Goal: Check status: Check status

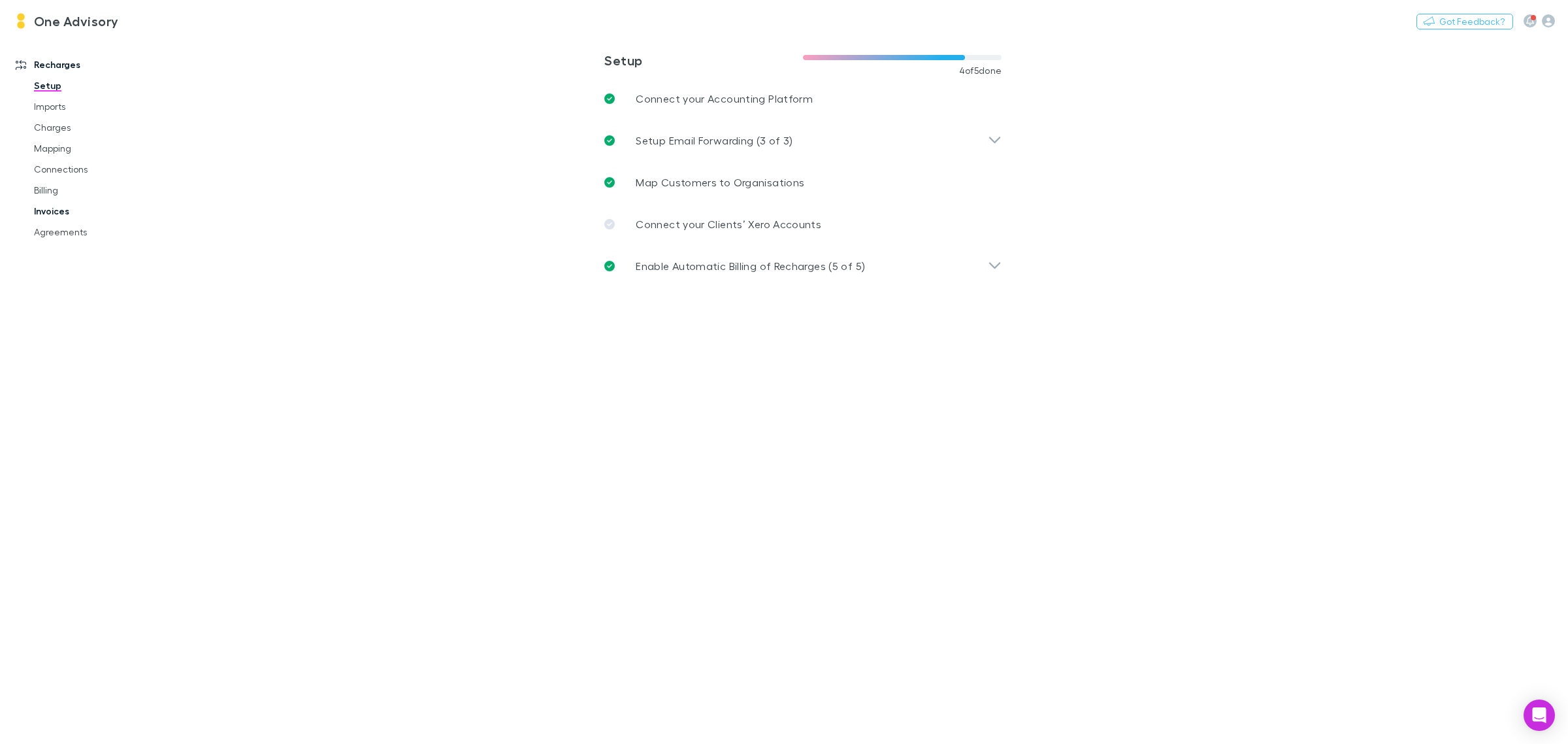
click at [53, 212] on link "Invoices" at bounding box center [102, 211] width 163 height 21
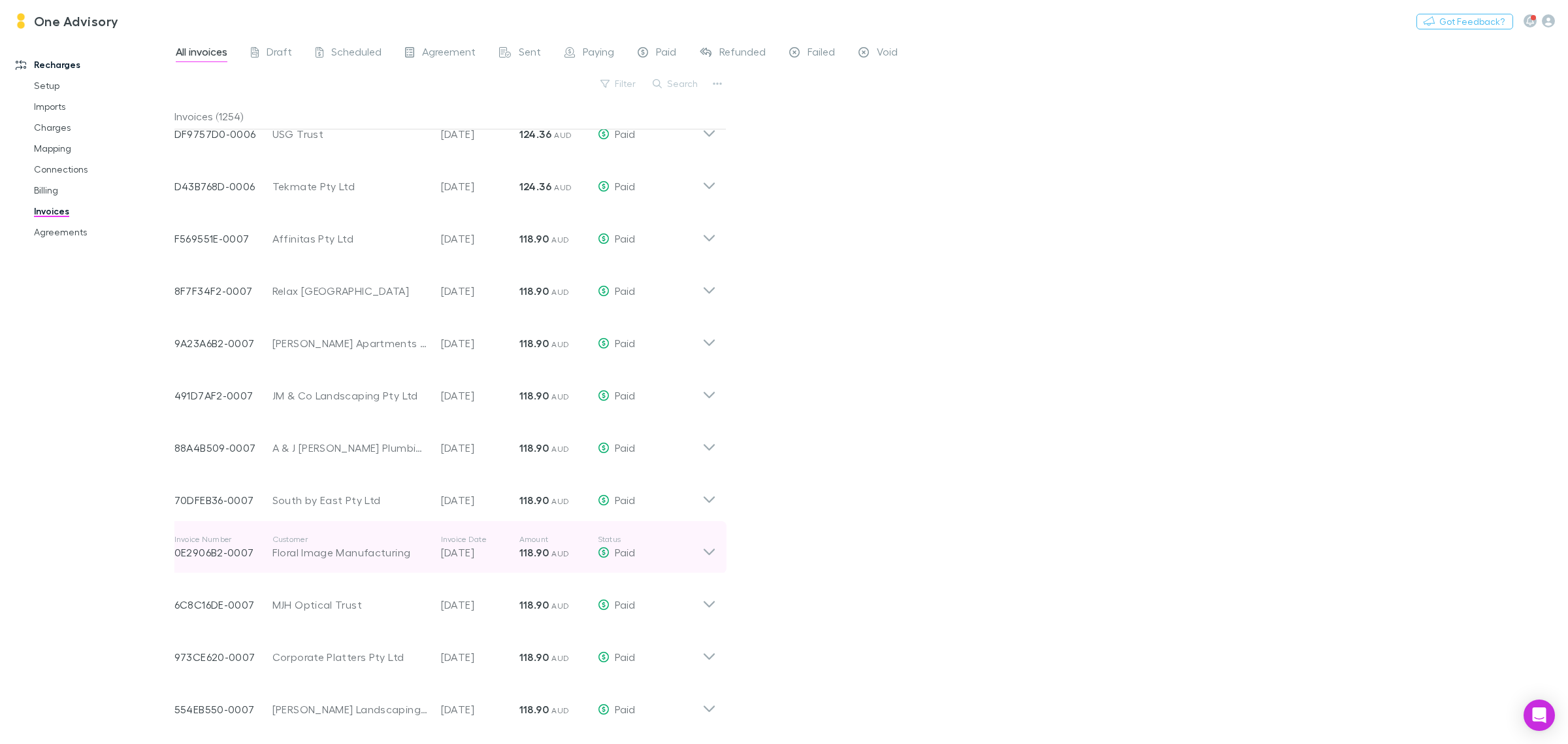
scroll to position [982, 0]
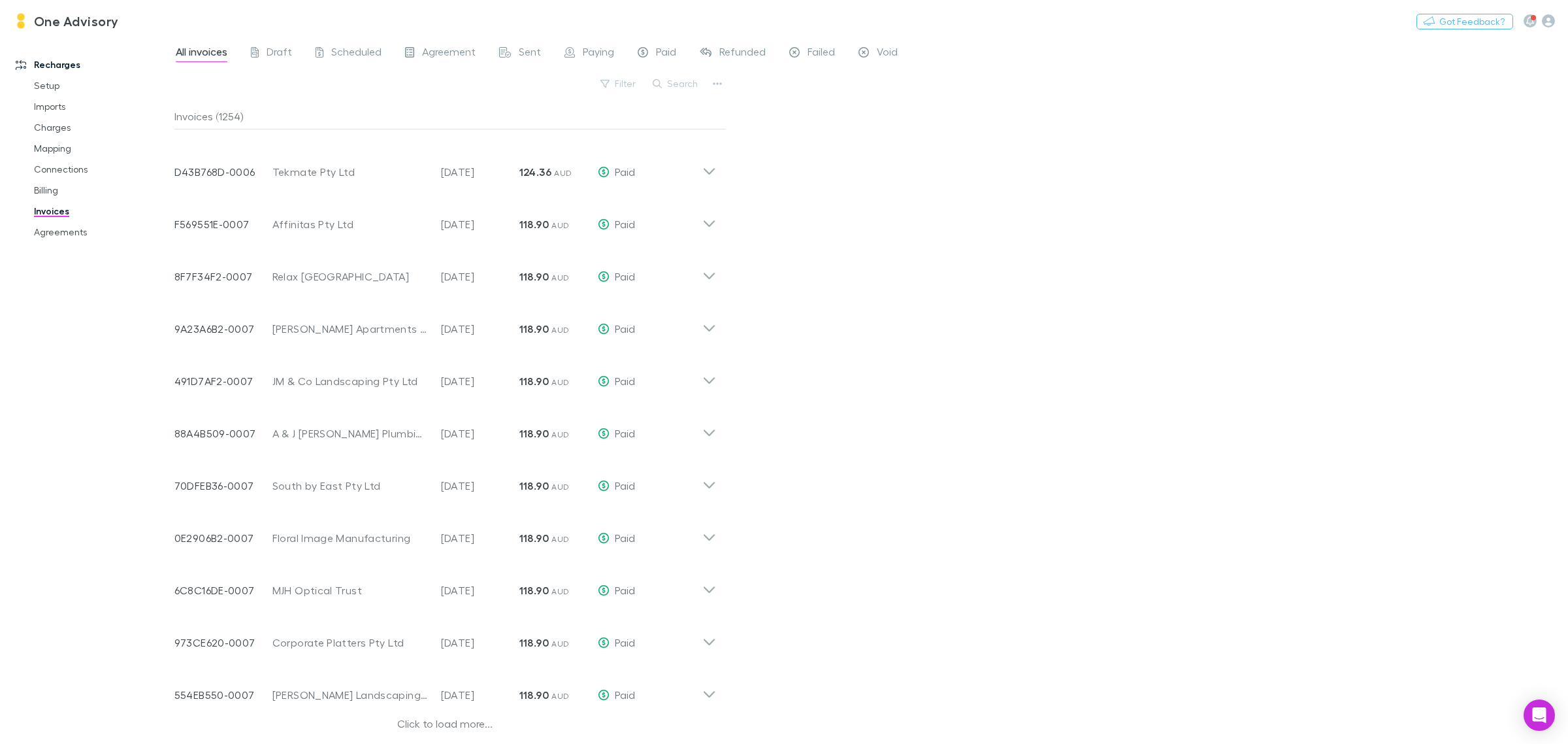
click at [432, 724] on div "Click to load more..." at bounding box center [445, 725] width 542 height 19
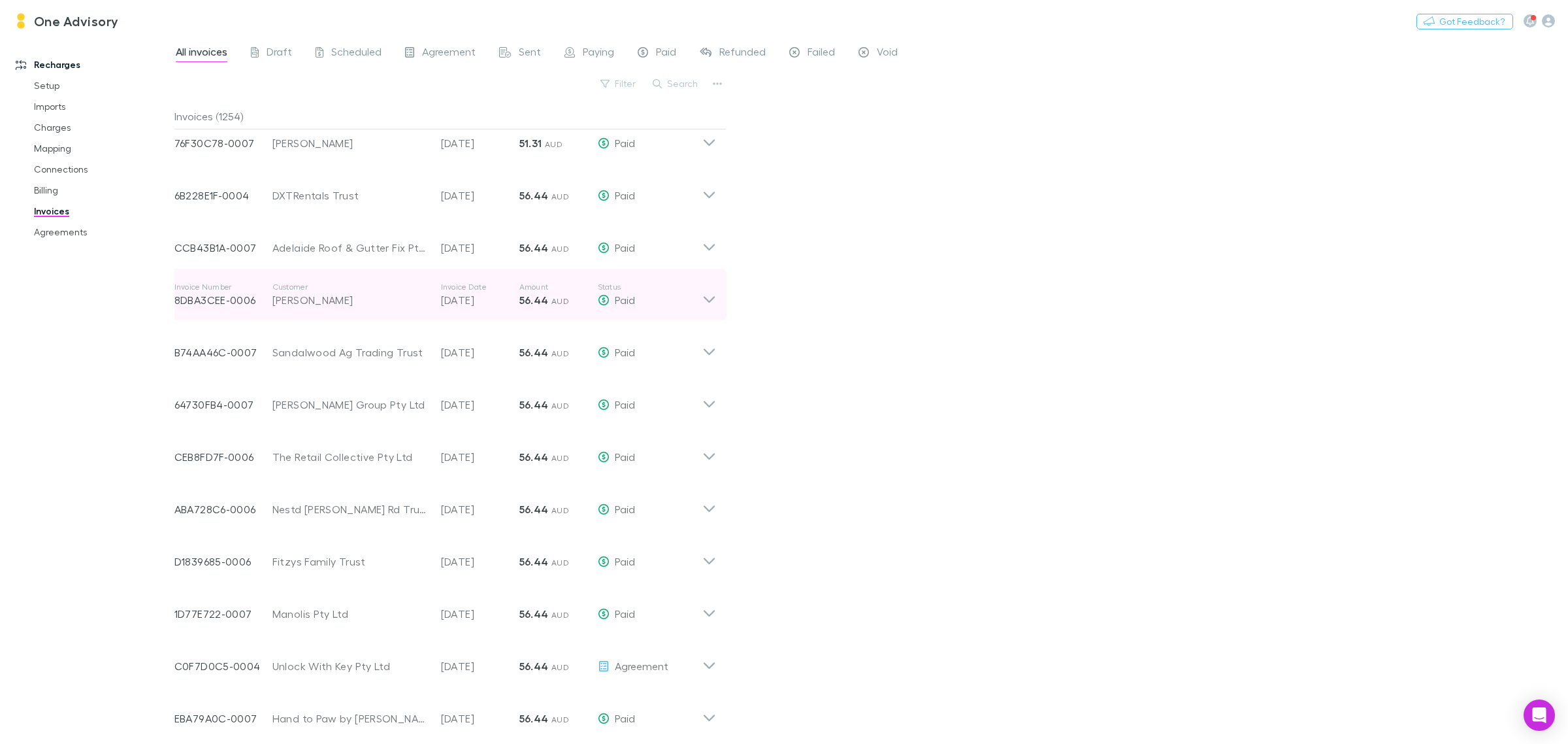
scroll to position [6257, 0]
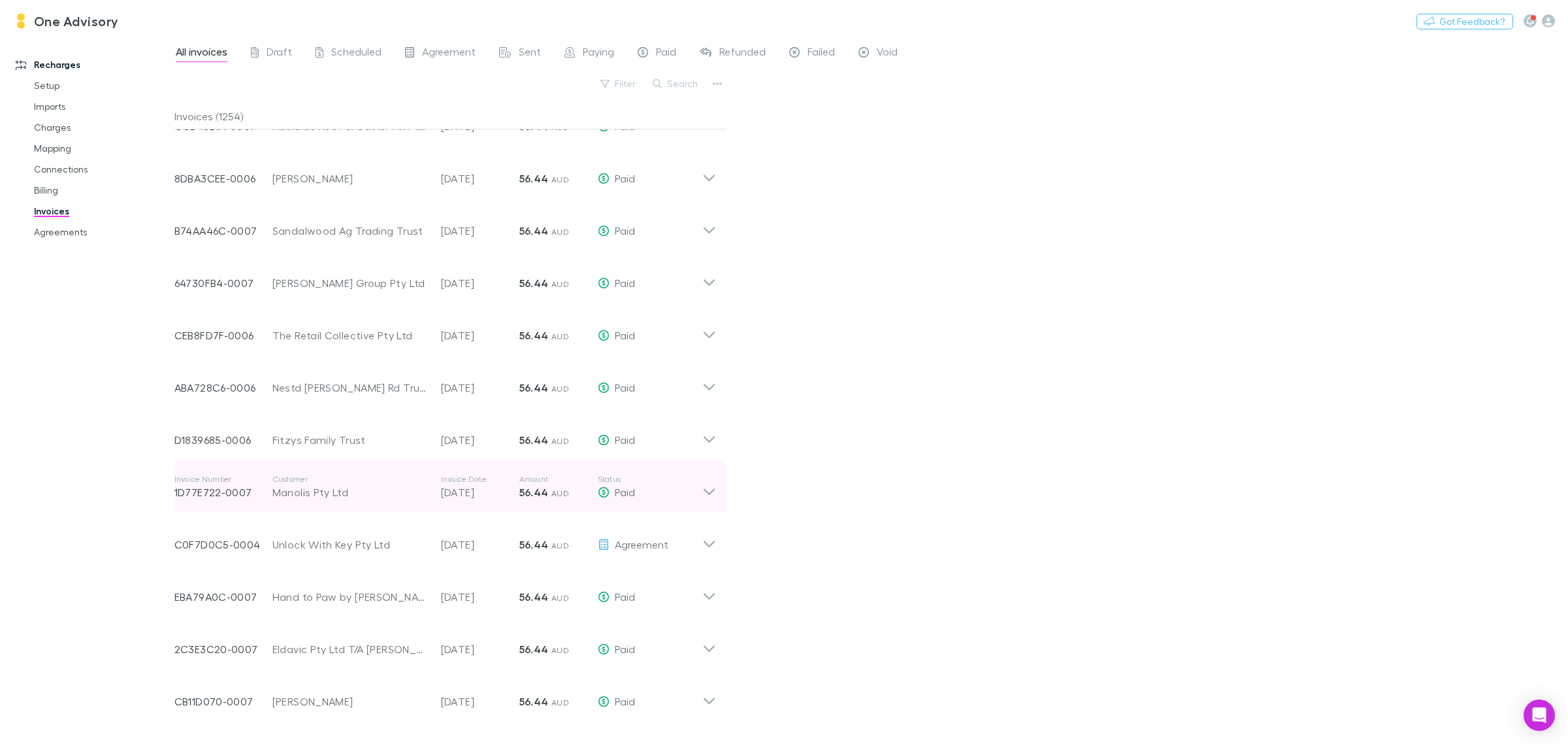
click at [712, 474] on icon at bounding box center [709, 486] width 13 height 26
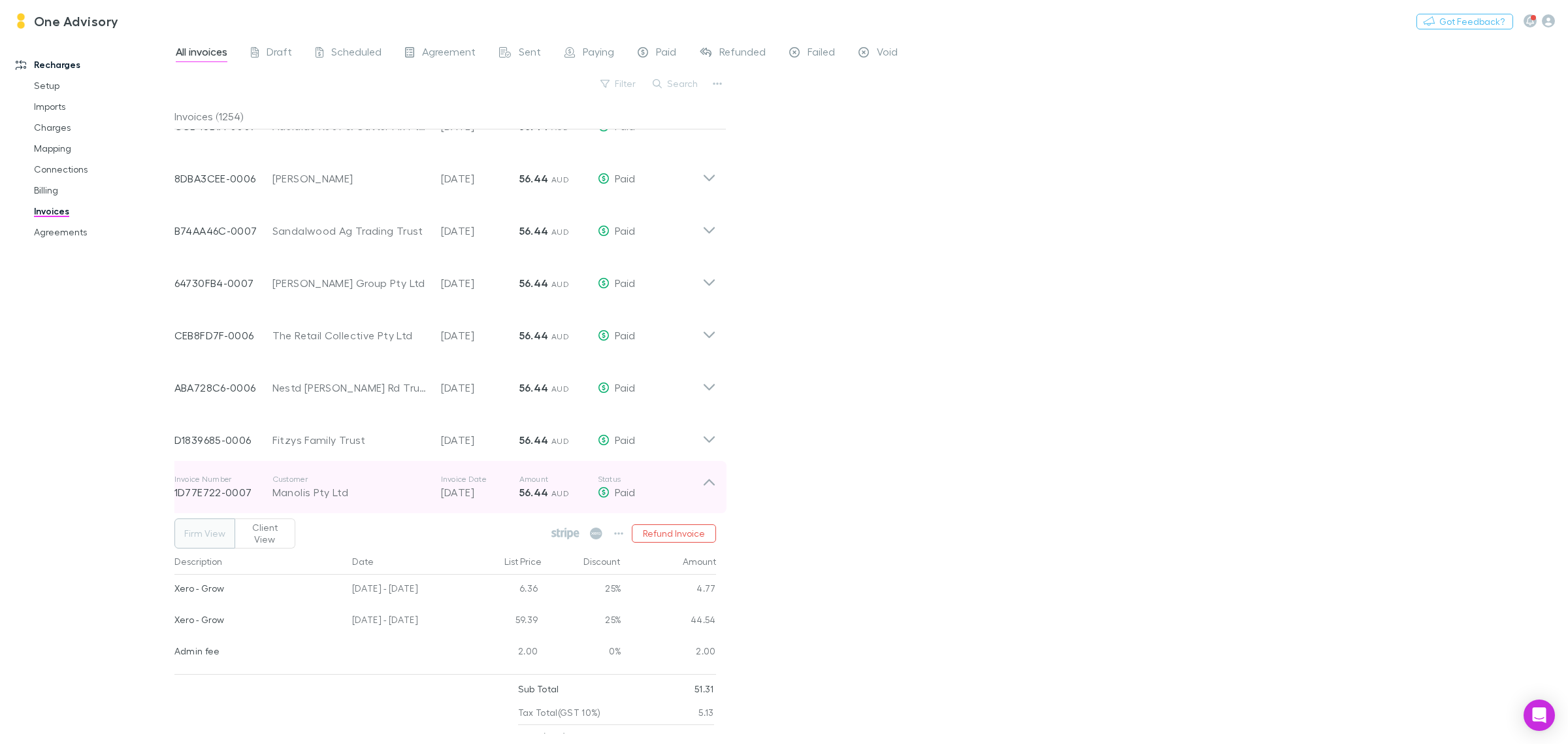
click at [711, 484] on icon at bounding box center [709, 486] width 13 height 26
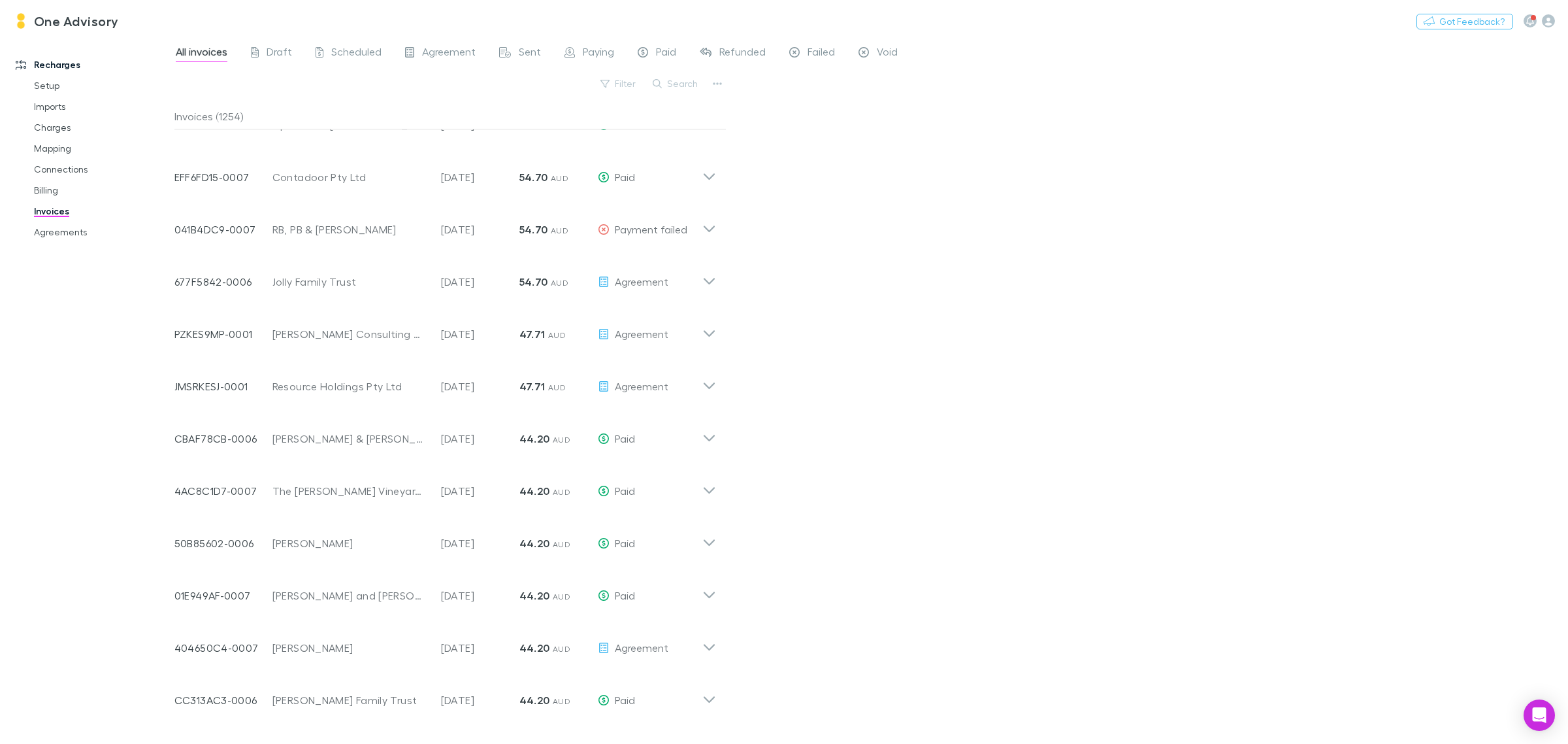
scroll to position [7253, 0]
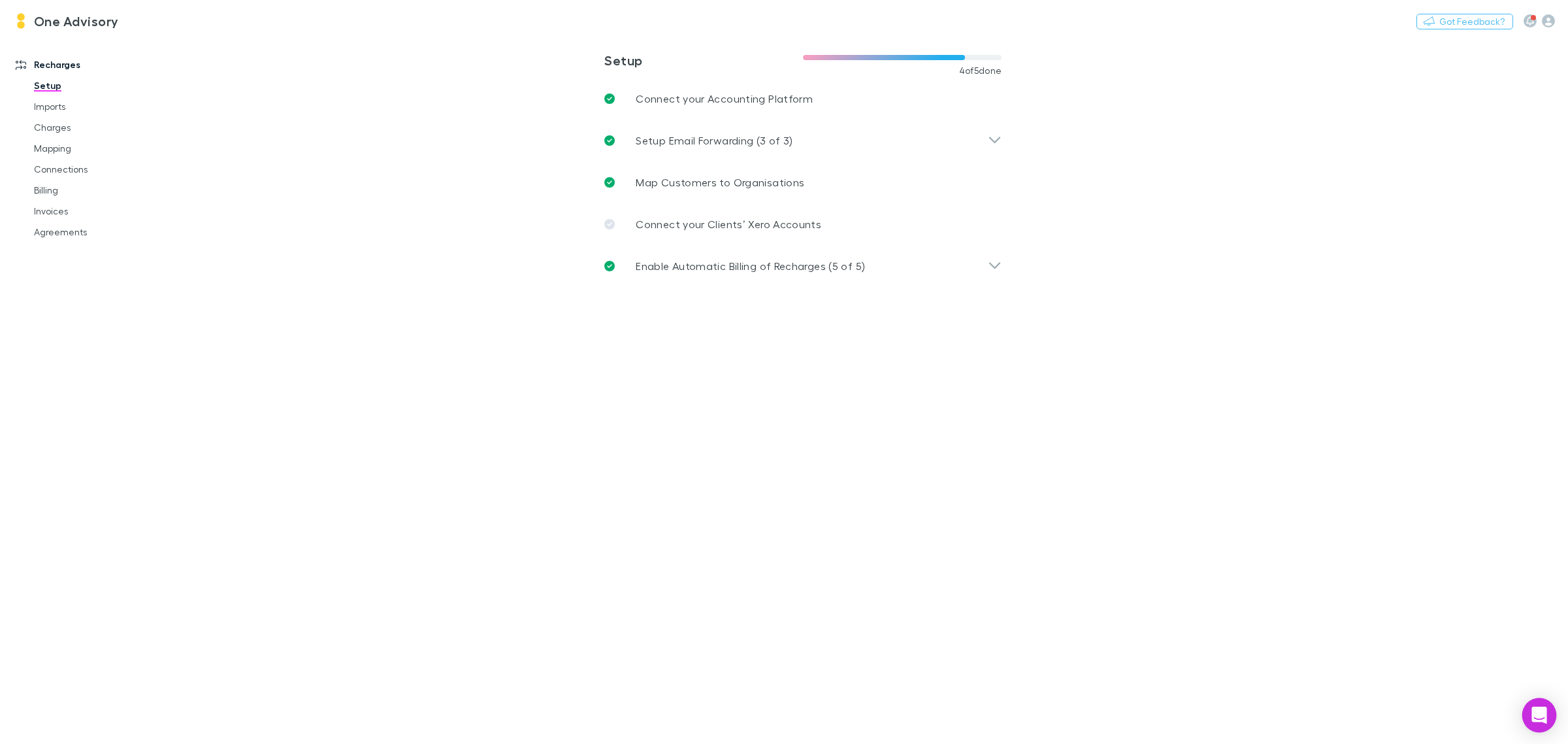
click at [1545, 712] on icon "Open Intercom Messenger" at bounding box center [1538, 715] width 15 height 17
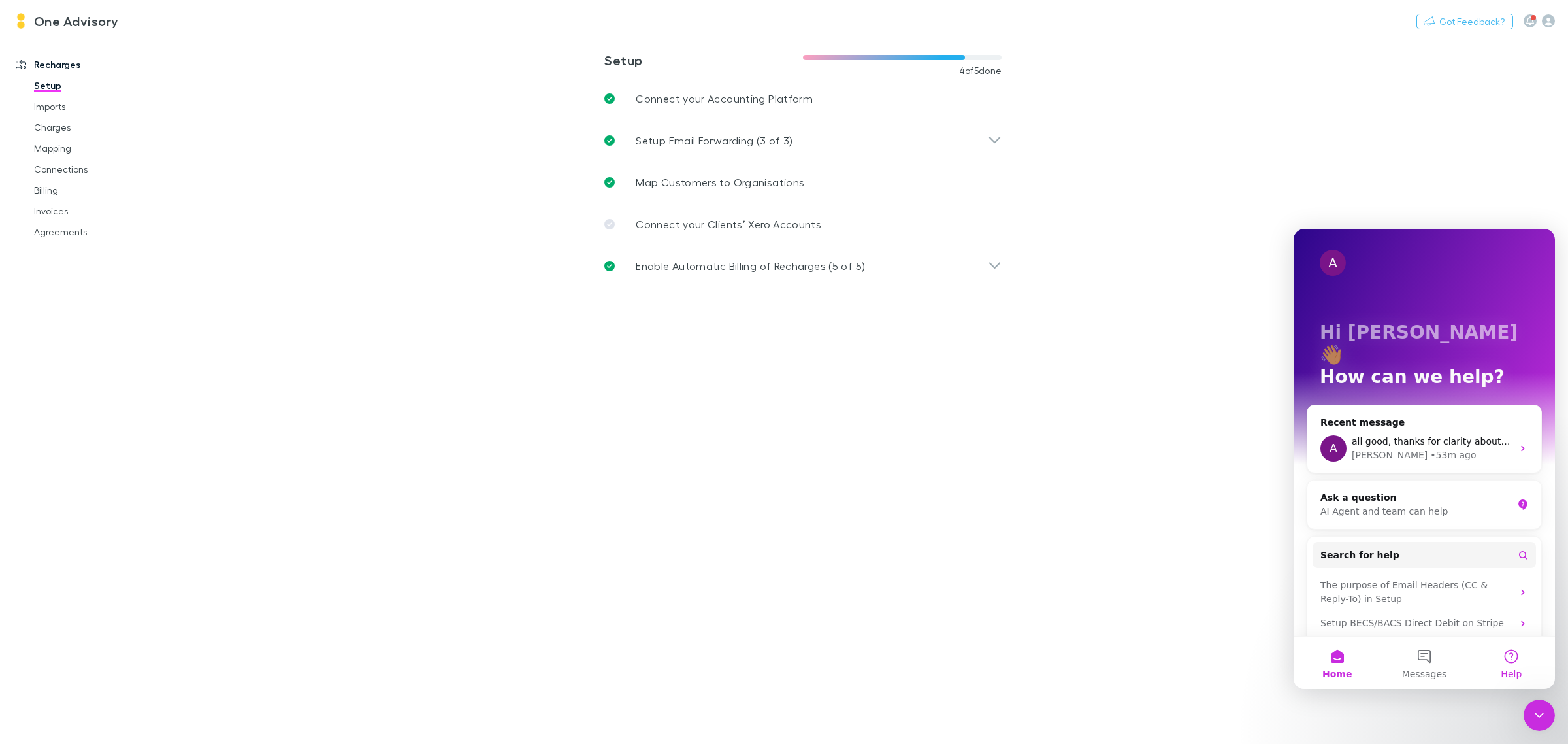
click at [1511, 651] on button "Help" at bounding box center [1511, 662] width 87 height 52
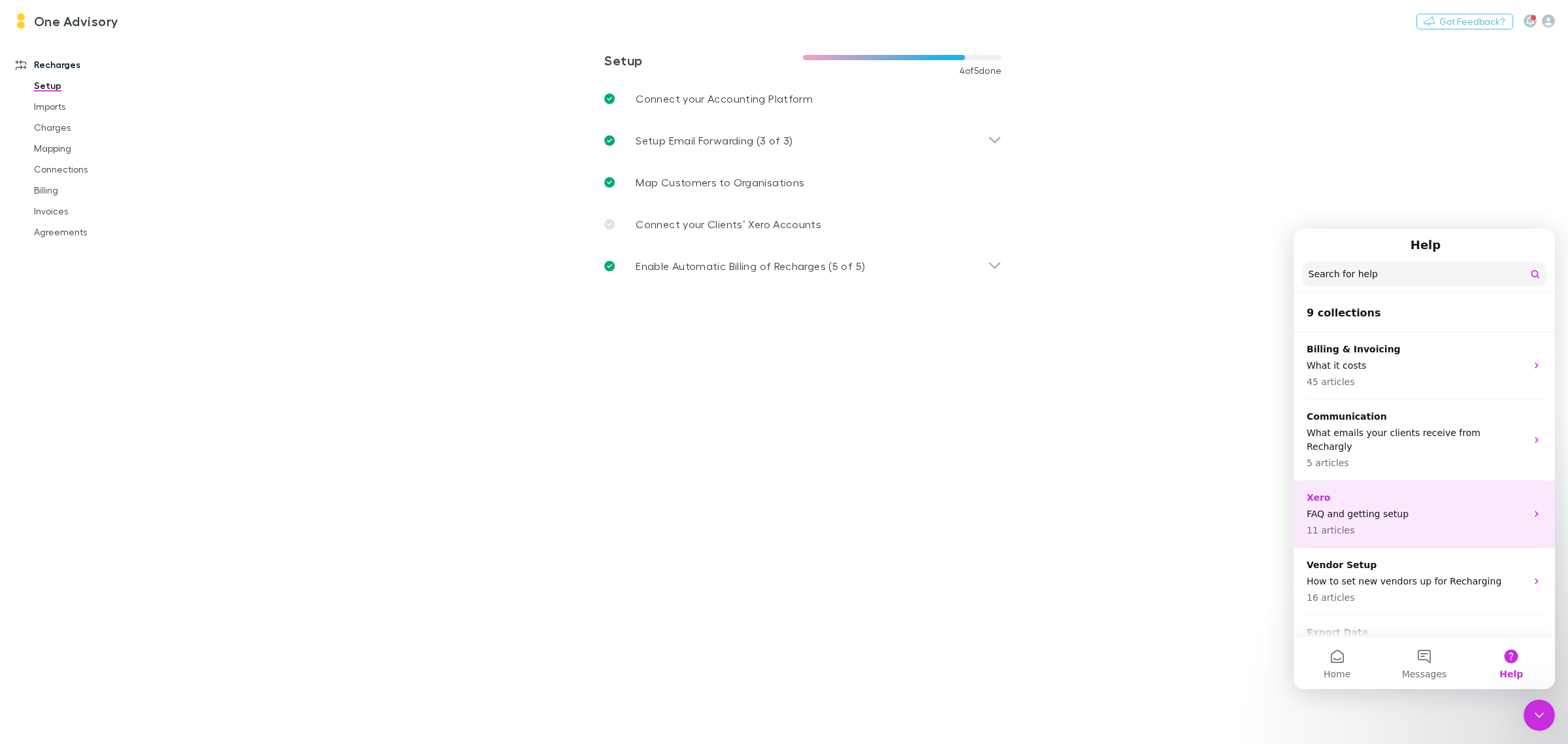
click at [1339, 507] on p "FAQ and getting setup" at bounding box center [1416, 514] width 220 height 13
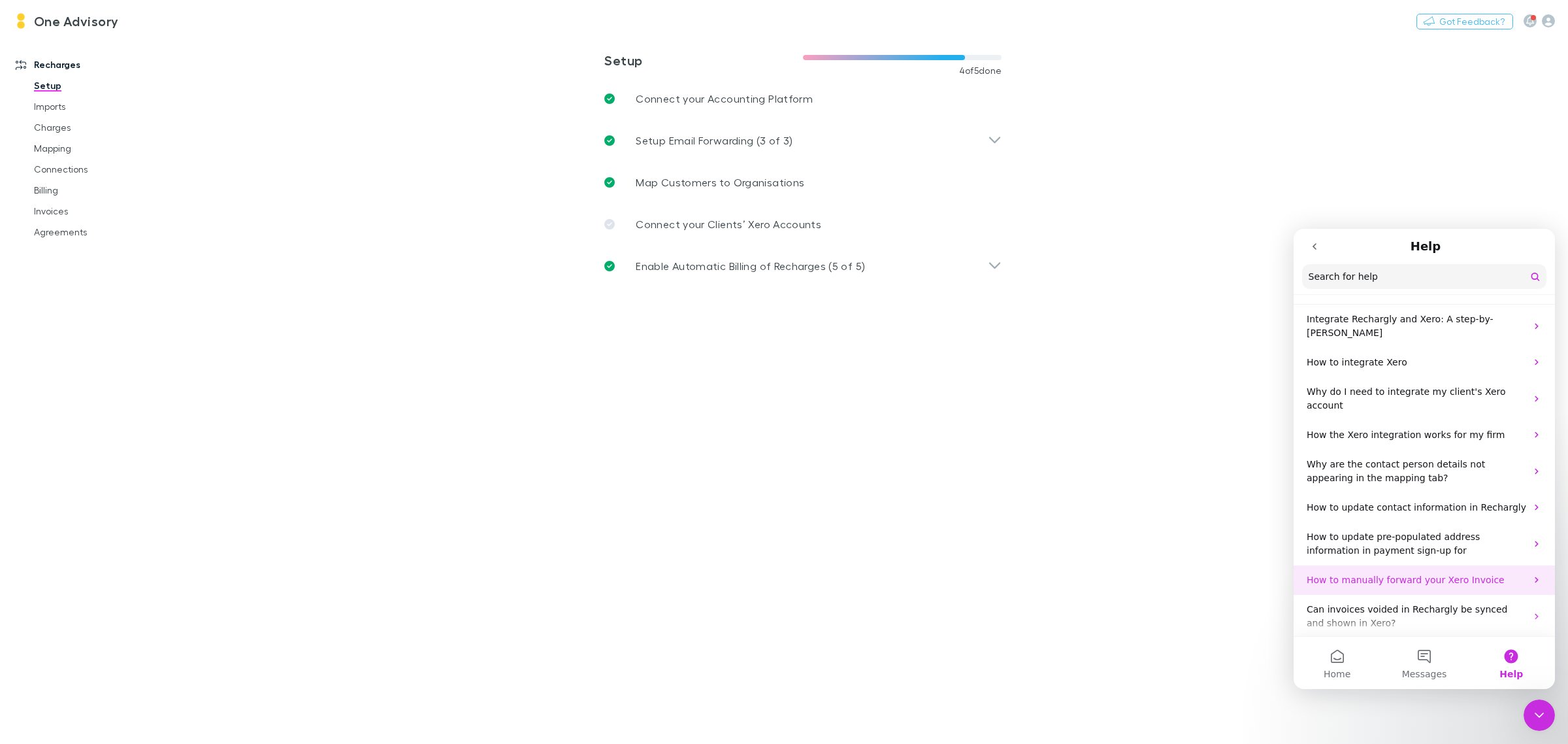
scroll to position [148, 0]
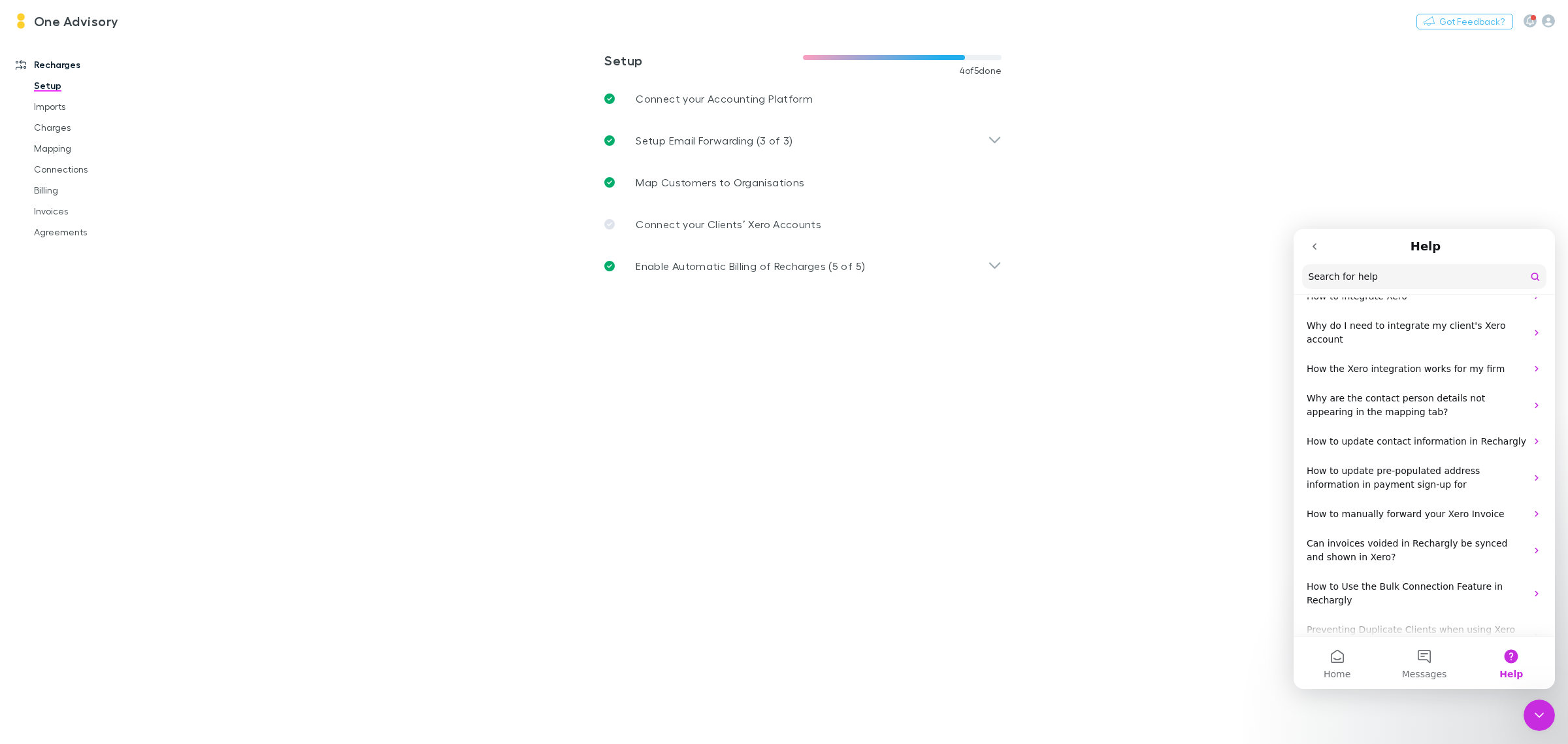
click at [1515, 661] on button "Help" at bounding box center [1511, 662] width 87 height 52
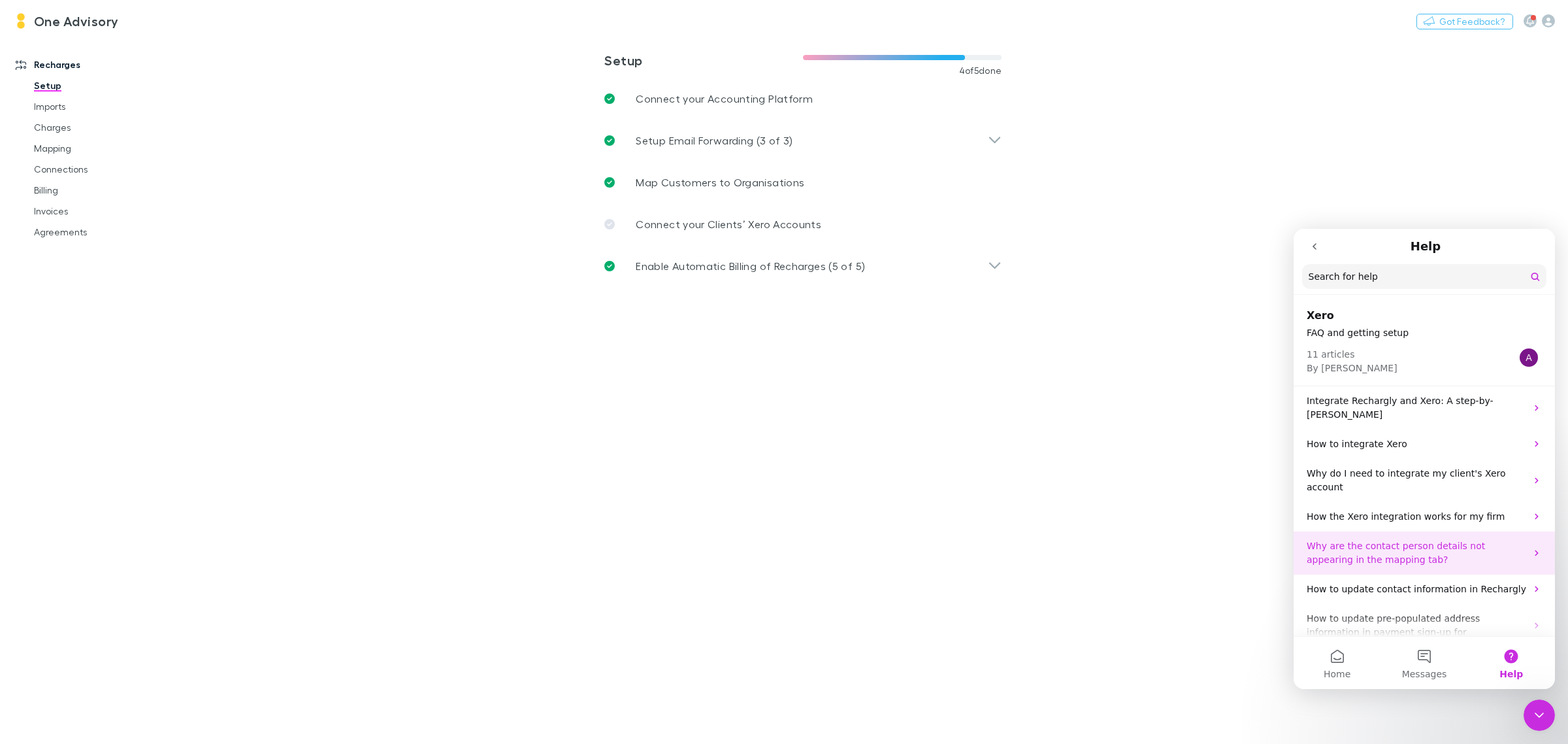
click at [1336, 539] on p "Why are the contact person details not appearing in the mapping tab?" at bounding box center [1416, 552] width 220 height 27
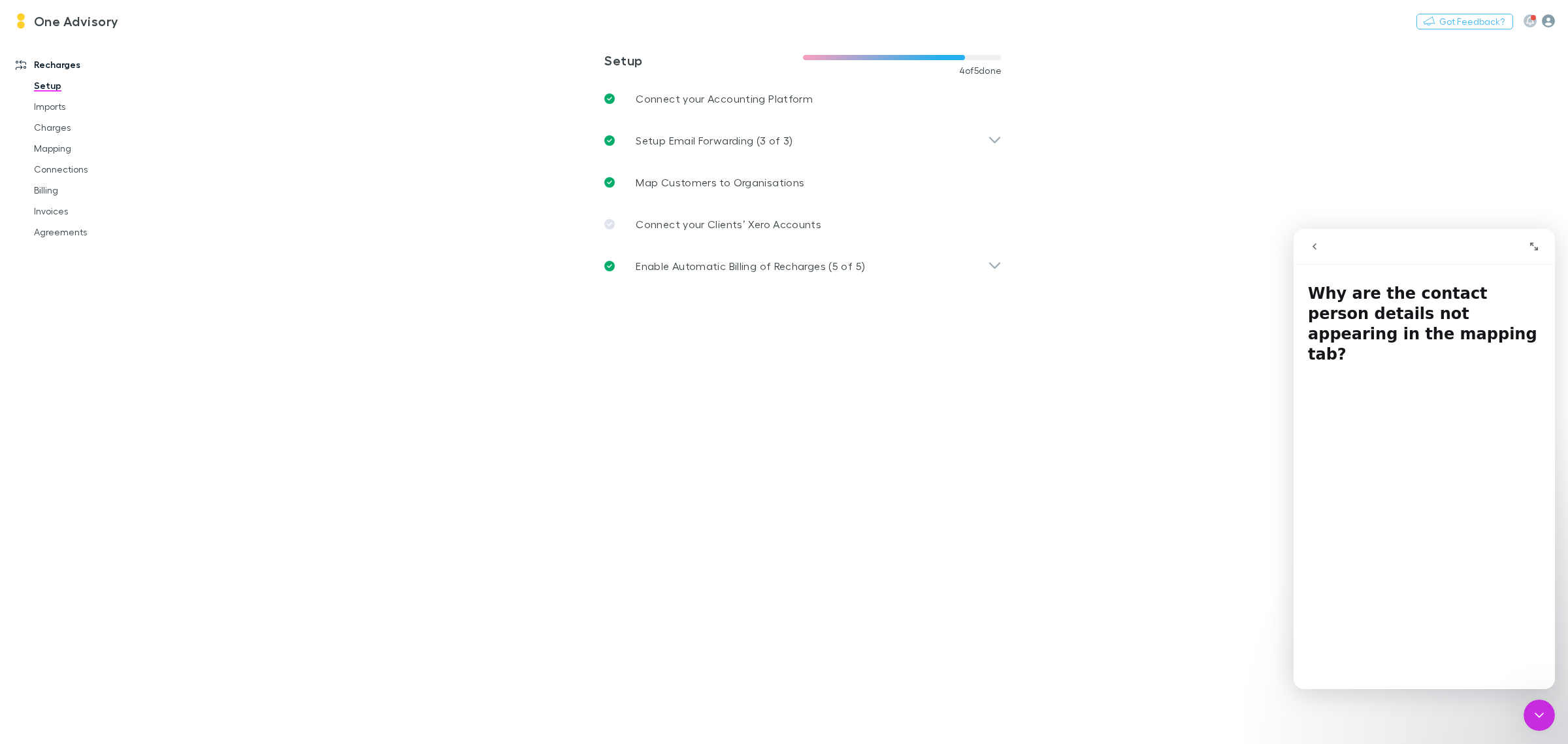
click at [1546, 20] on icon "button" at bounding box center [1548, 21] width 13 height 13
click at [1317, 246] on icon "go back" at bounding box center [1314, 247] width 10 height 10
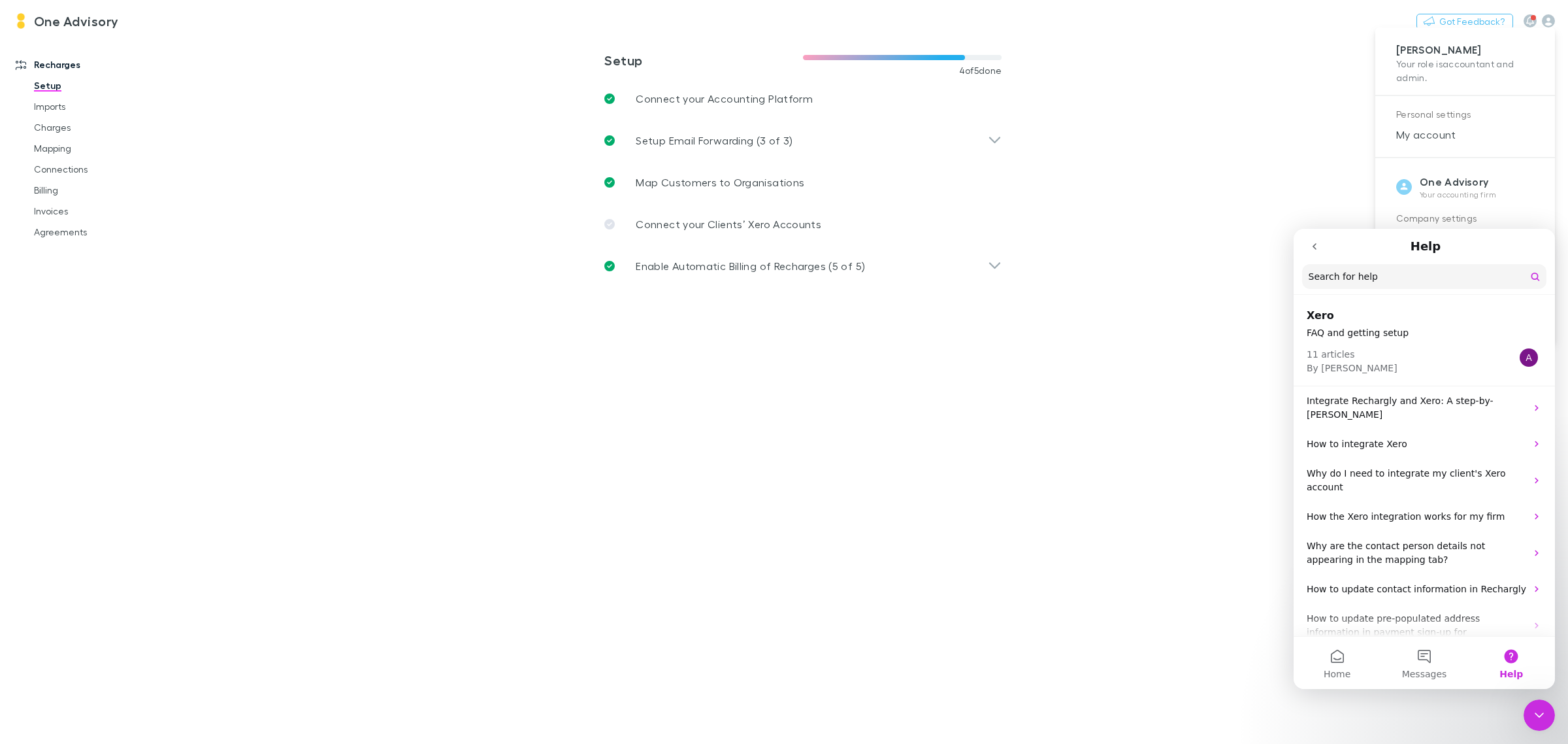
click at [1359, 271] on input "Search for help" at bounding box center [1423, 276] width 244 height 25
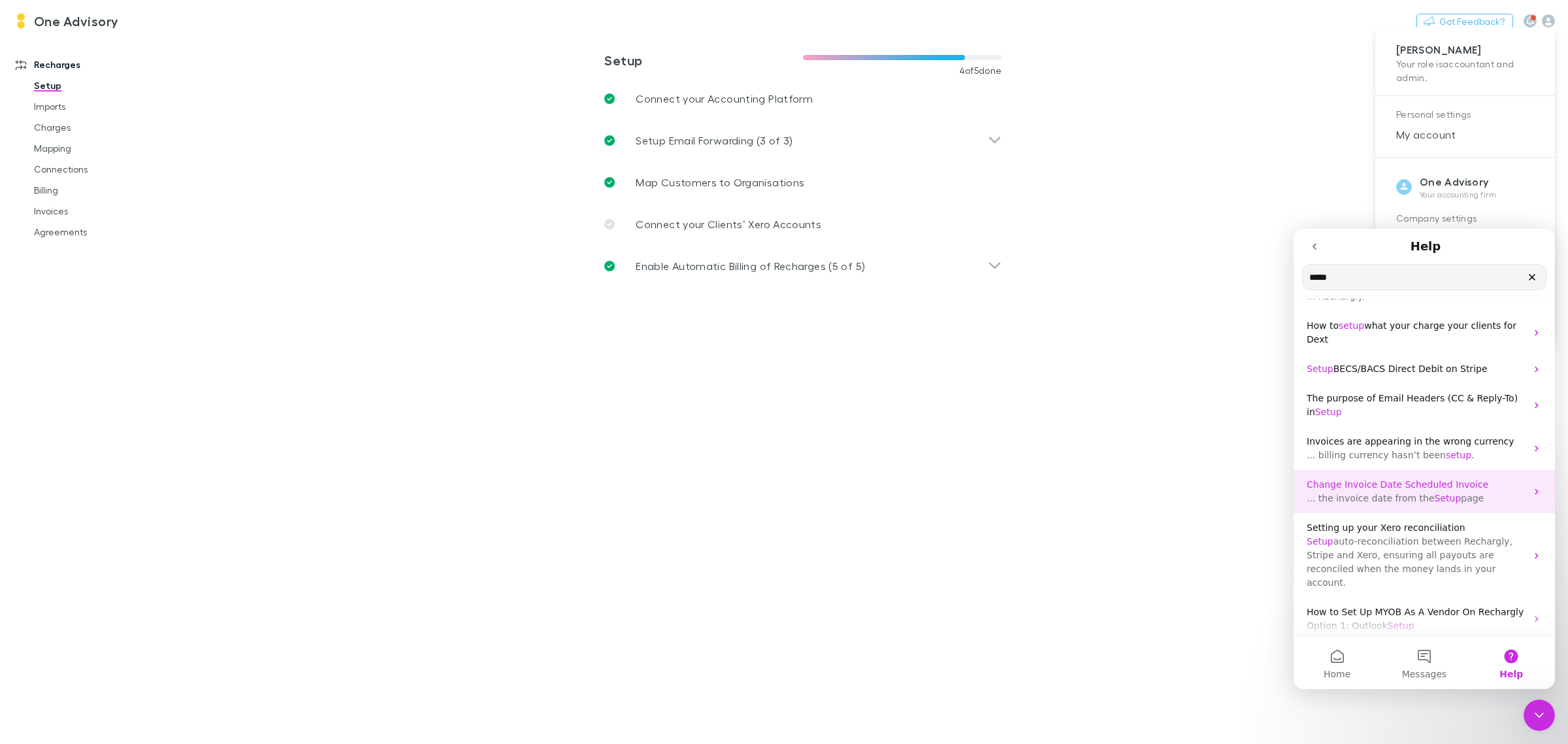
scroll to position [129, 0]
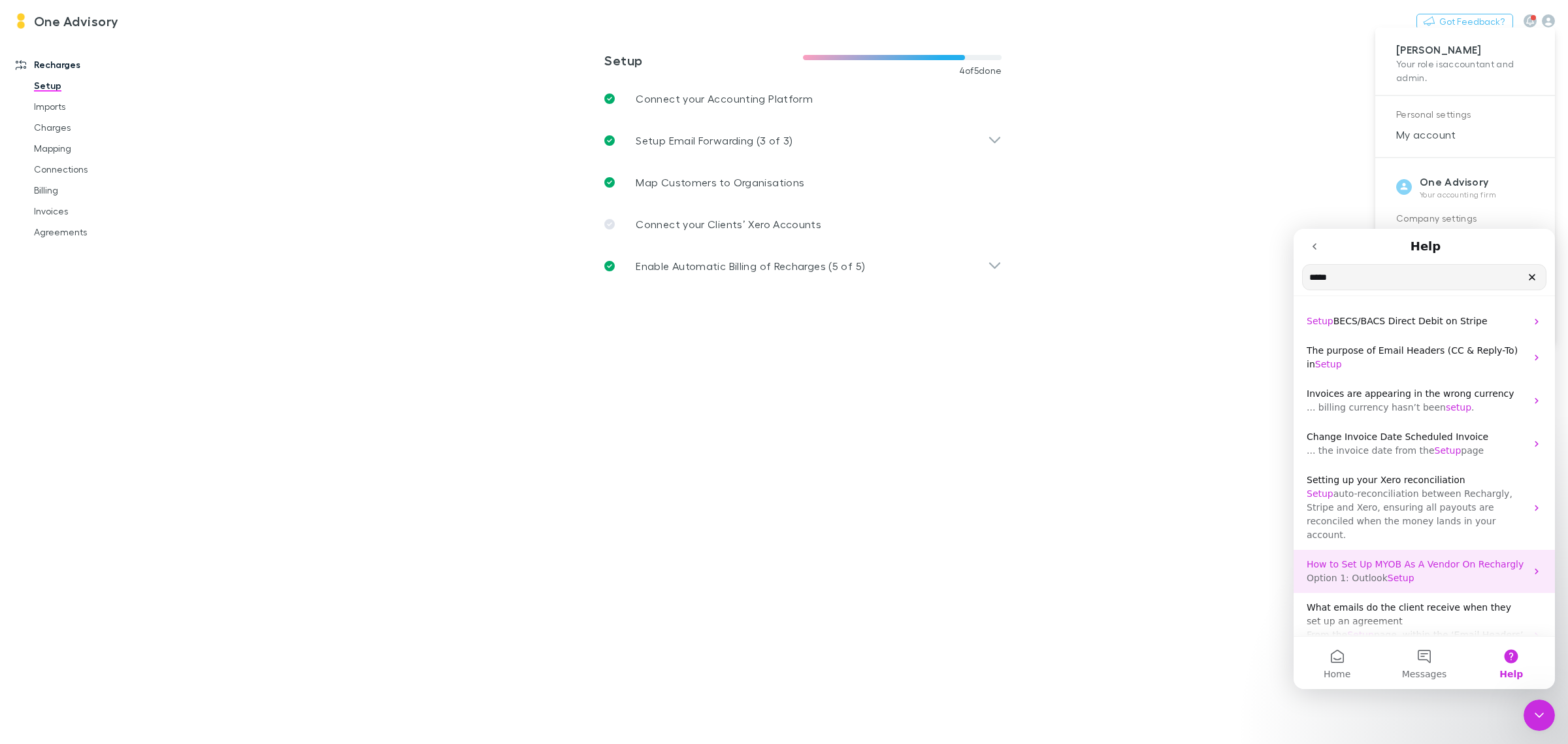
type input "*****"
click at [1388, 572] on span "Setup" at bounding box center [1401, 578] width 27 height 10
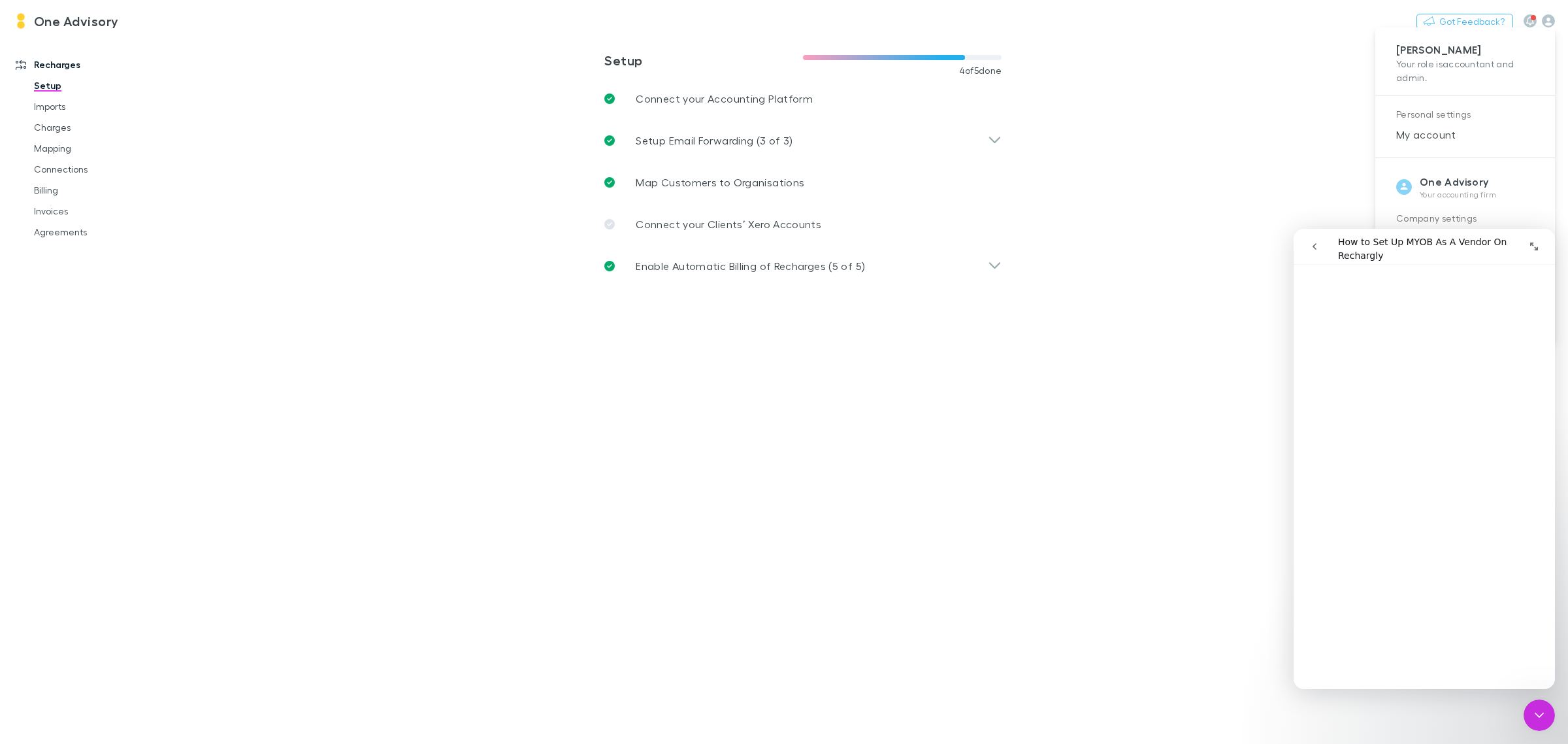
scroll to position [0, 0]
click at [1535, 249] on icon "Expand window" at bounding box center [1534, 247] width 8 height 8
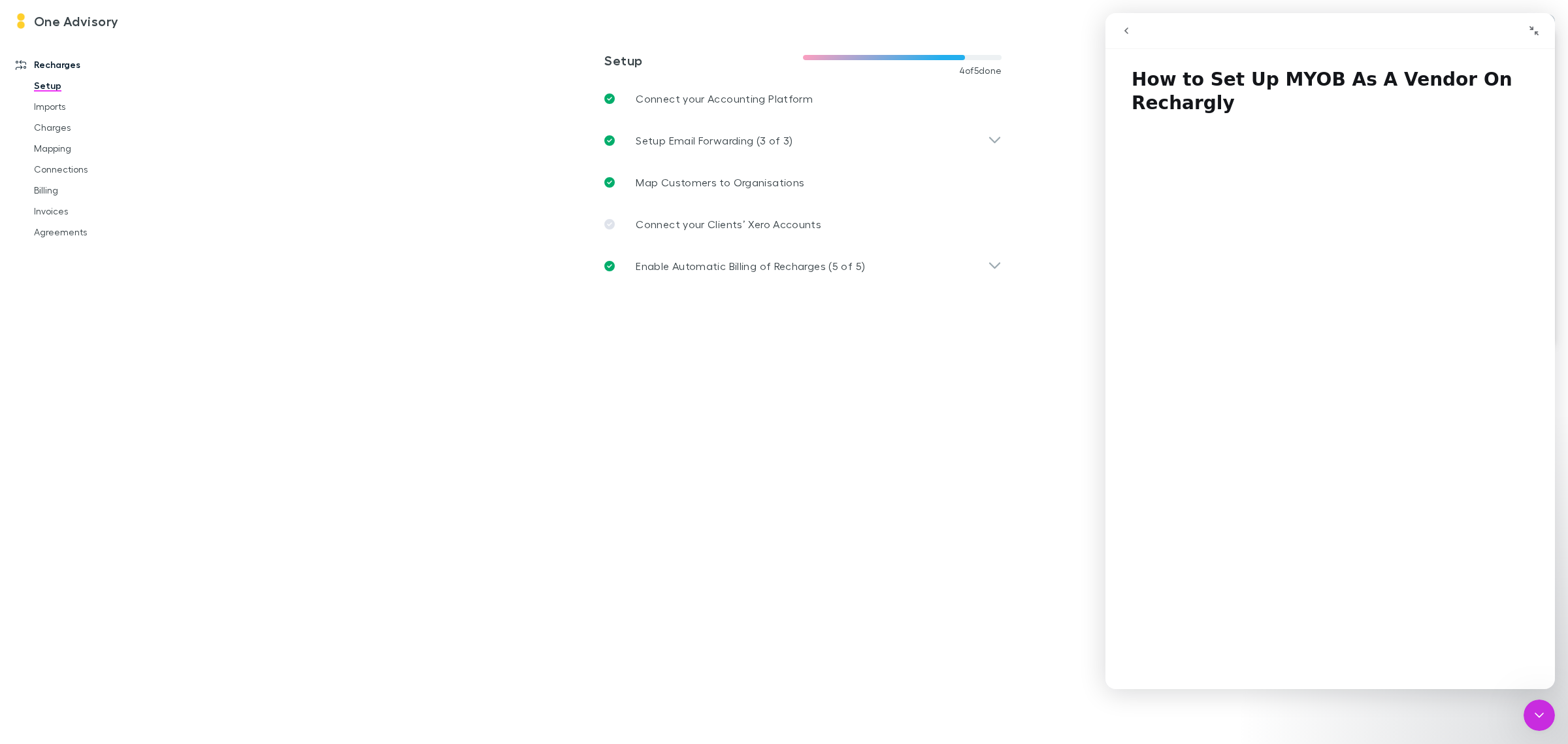
click at [1132, 30] on button "go back" at bounding box center [1126, 30] width 24 height 25
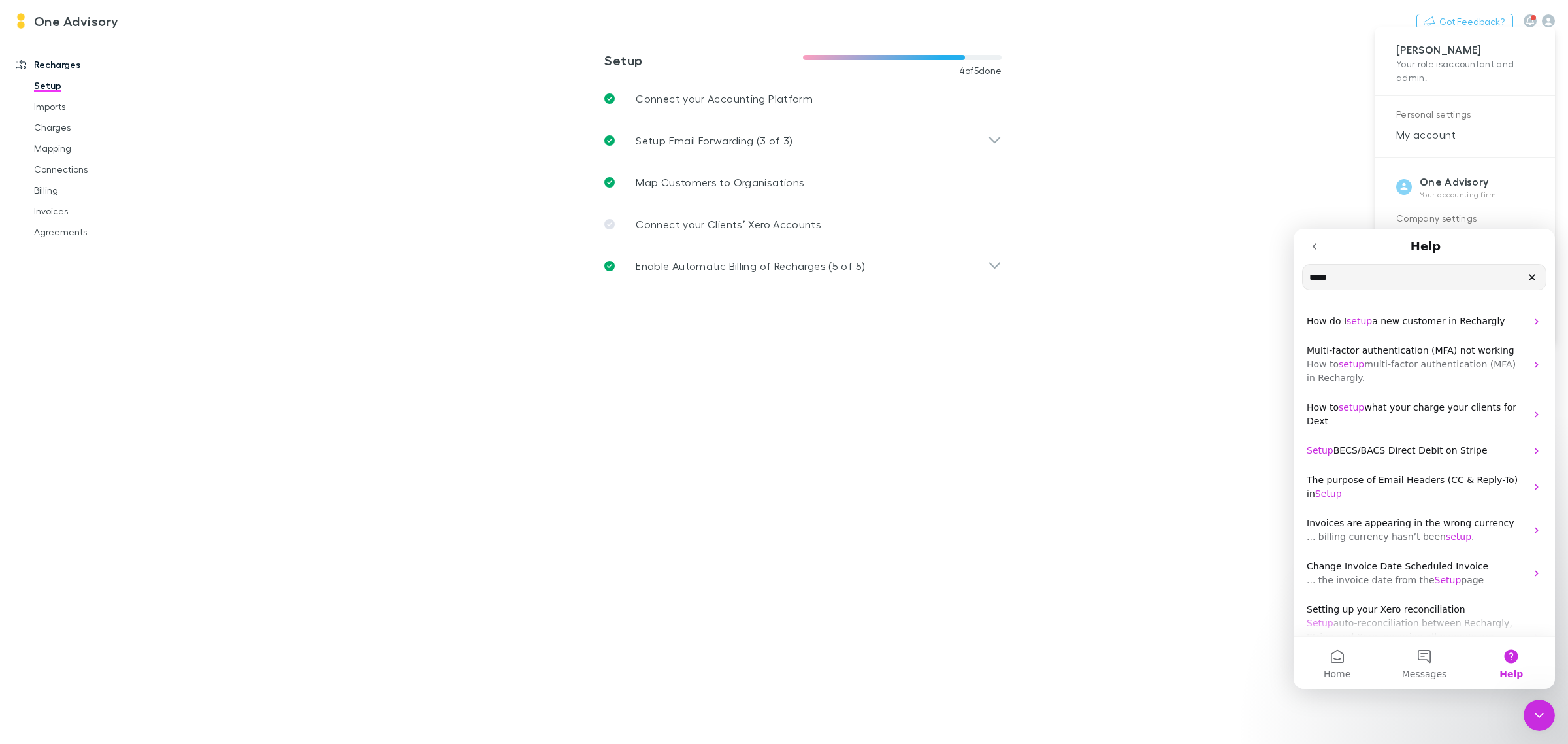
click at [1313, 238] on button "go back" at bounding box center [1313, 246] width 24 height 25
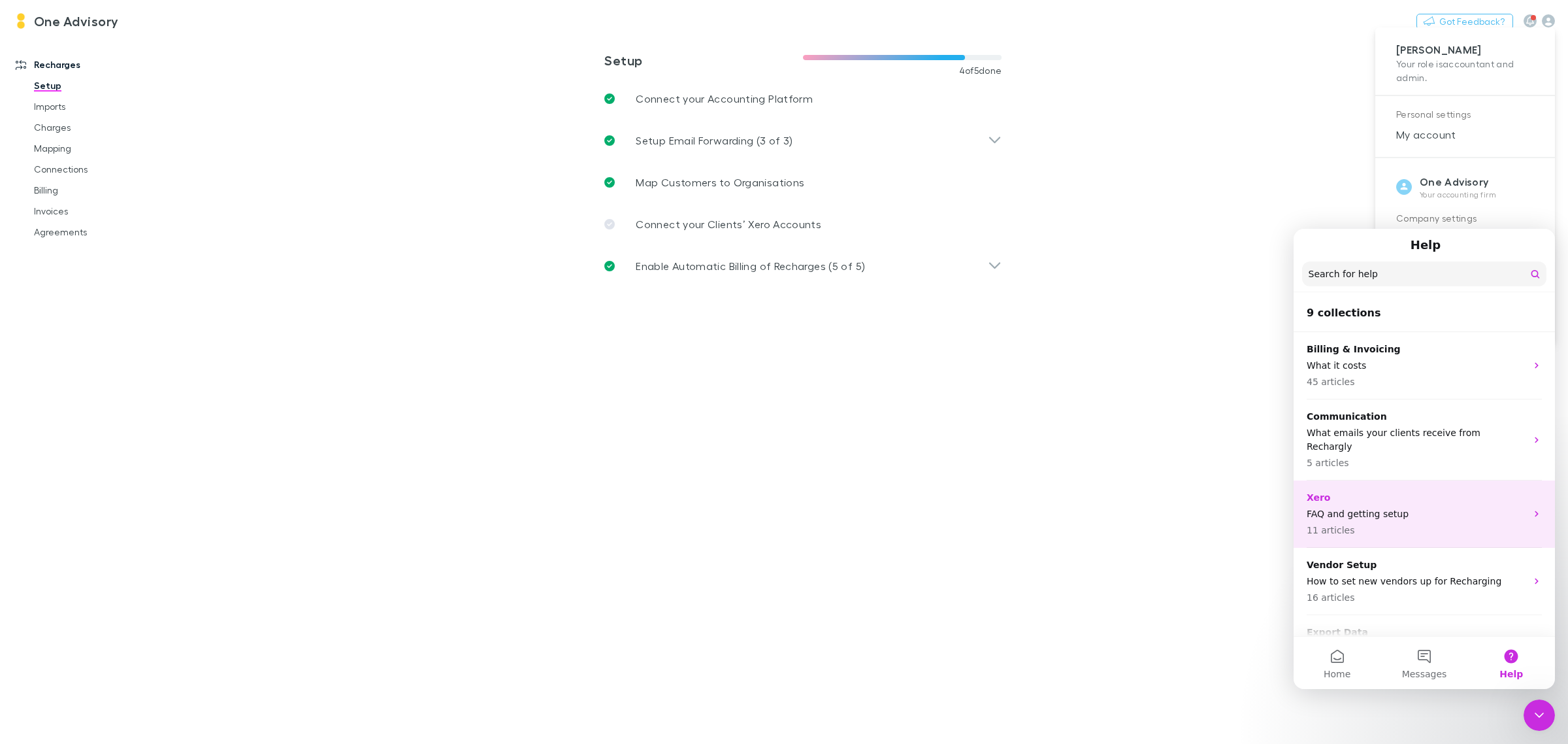
click at [1344, 507] on p "FAQ and getting setup" at bounding box center [1416, 514] width 220 height 13
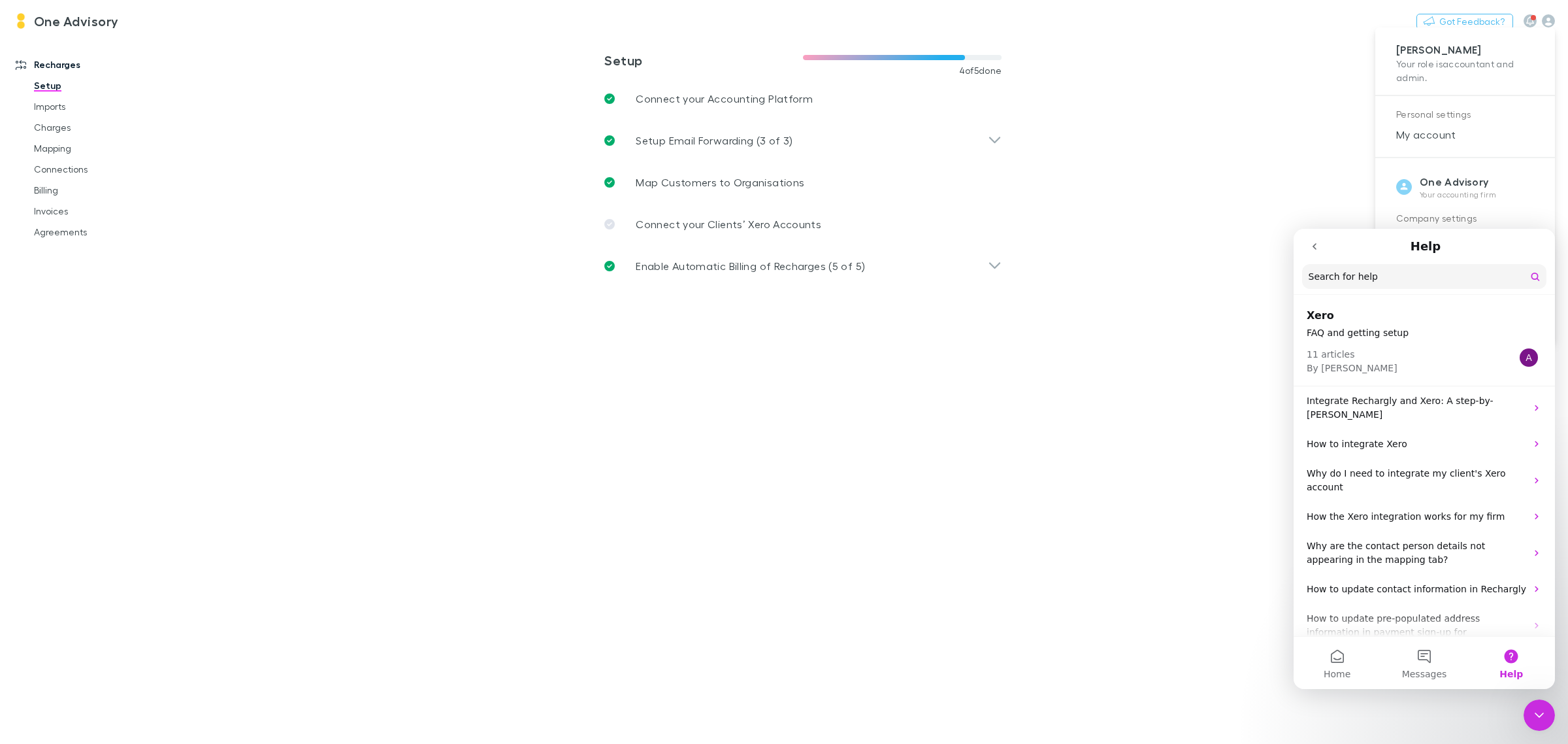
click at [1314, 249] on icon "go back" at bounding box center [1314, 247] width 10 height 10
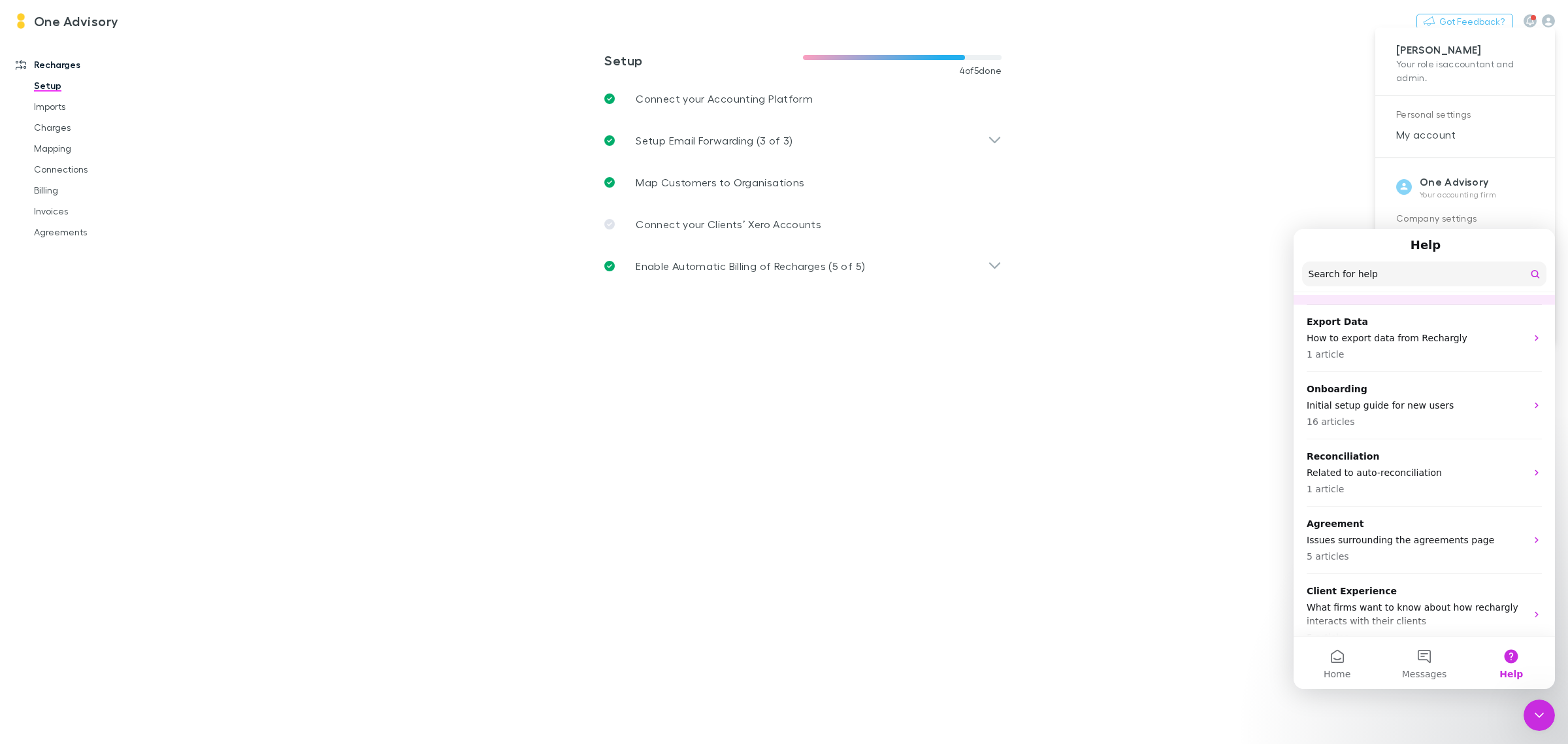
scroll to position [316, 0]
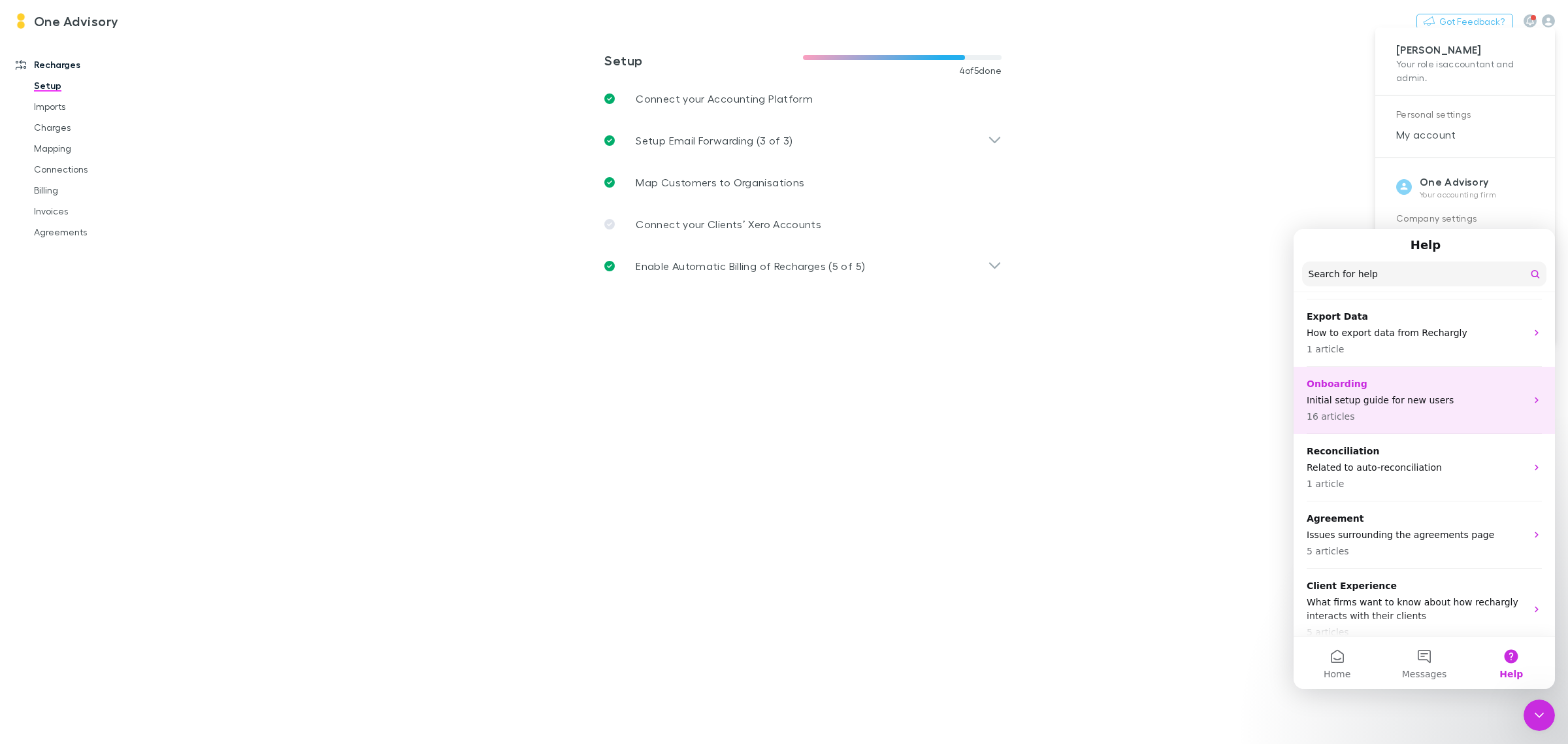
click at [1326, 377] on p "Onboarding" at bounding box center [1416, 384] width 220 height 13
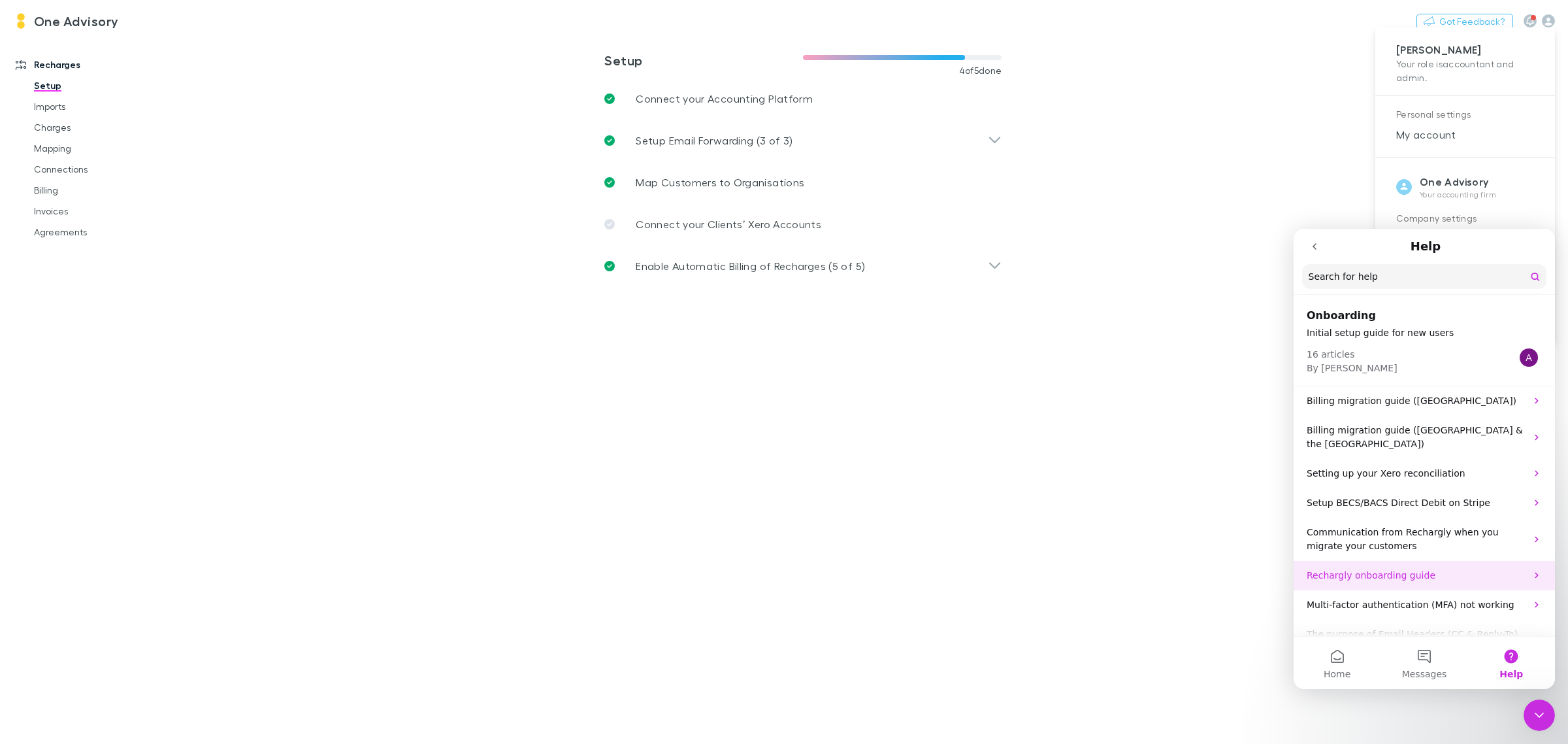
click at [1345, 569] on p "Rechargly onboarding guide" at bounding box center [1416, 575] width 220 height 13
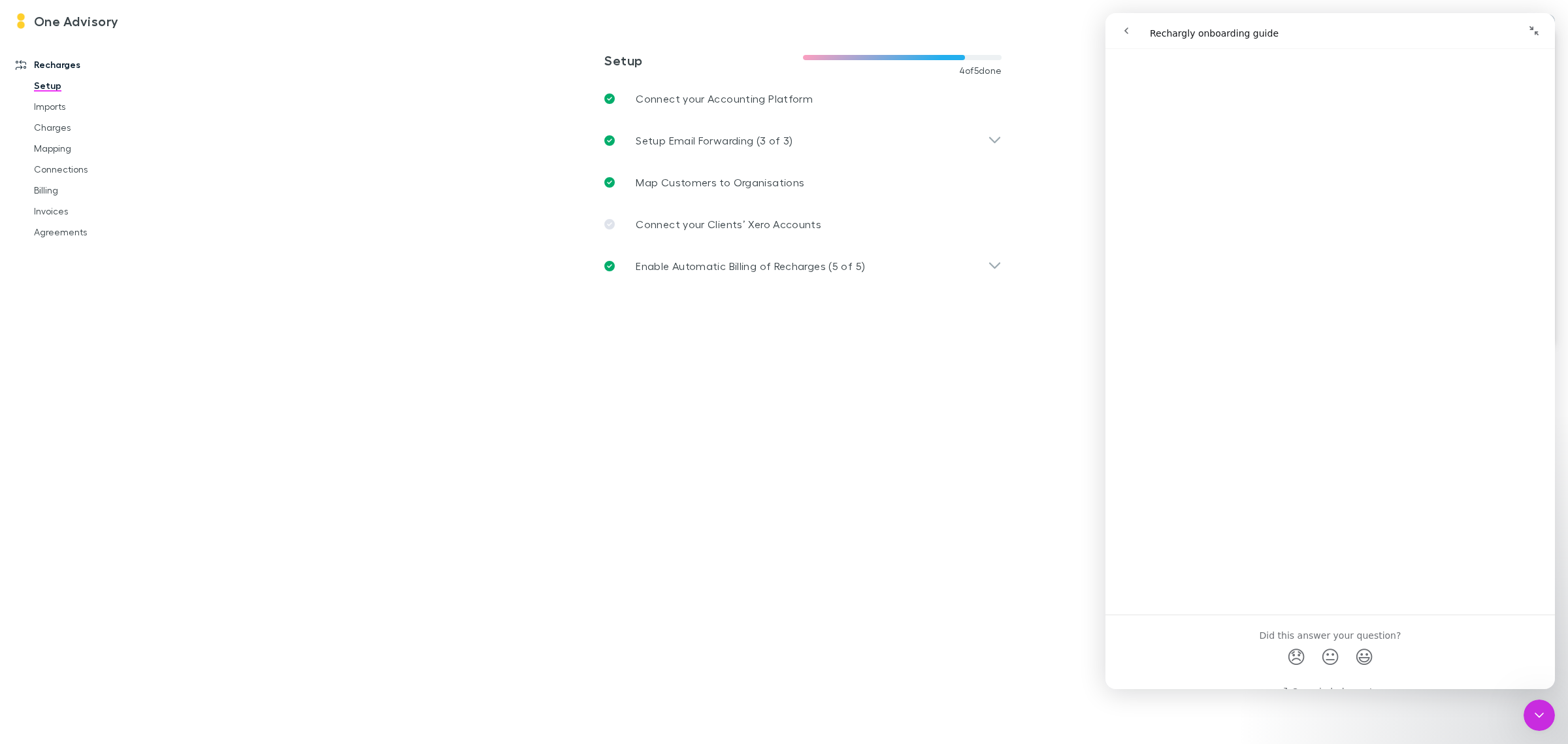
scroll to position [6841, 0]
click at [1331, 670] on link "Open in help center" at bounding box center [1330, 670] width 105 height 10
click at [52, 194] on div at bounding box center [784, 372] width 1568 height 744
click at [1544, 708] on icon "Close Intercom Messenger" at bounding box center [1538, 714] width 16 height 16
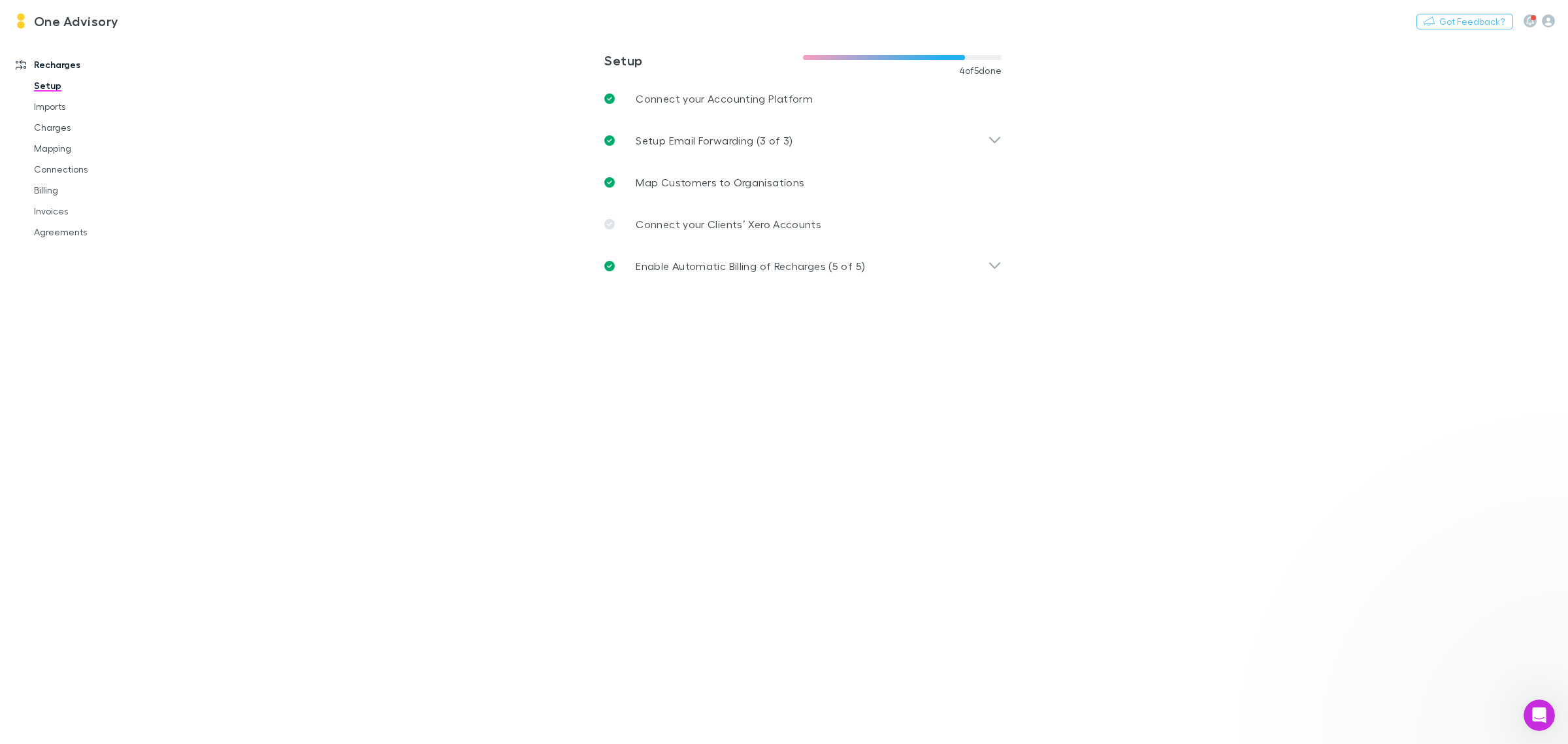
scroll to position [0, 0]
click at [51, 194] on link "Billing" at bounding box center [102, 190] width 163 height 21
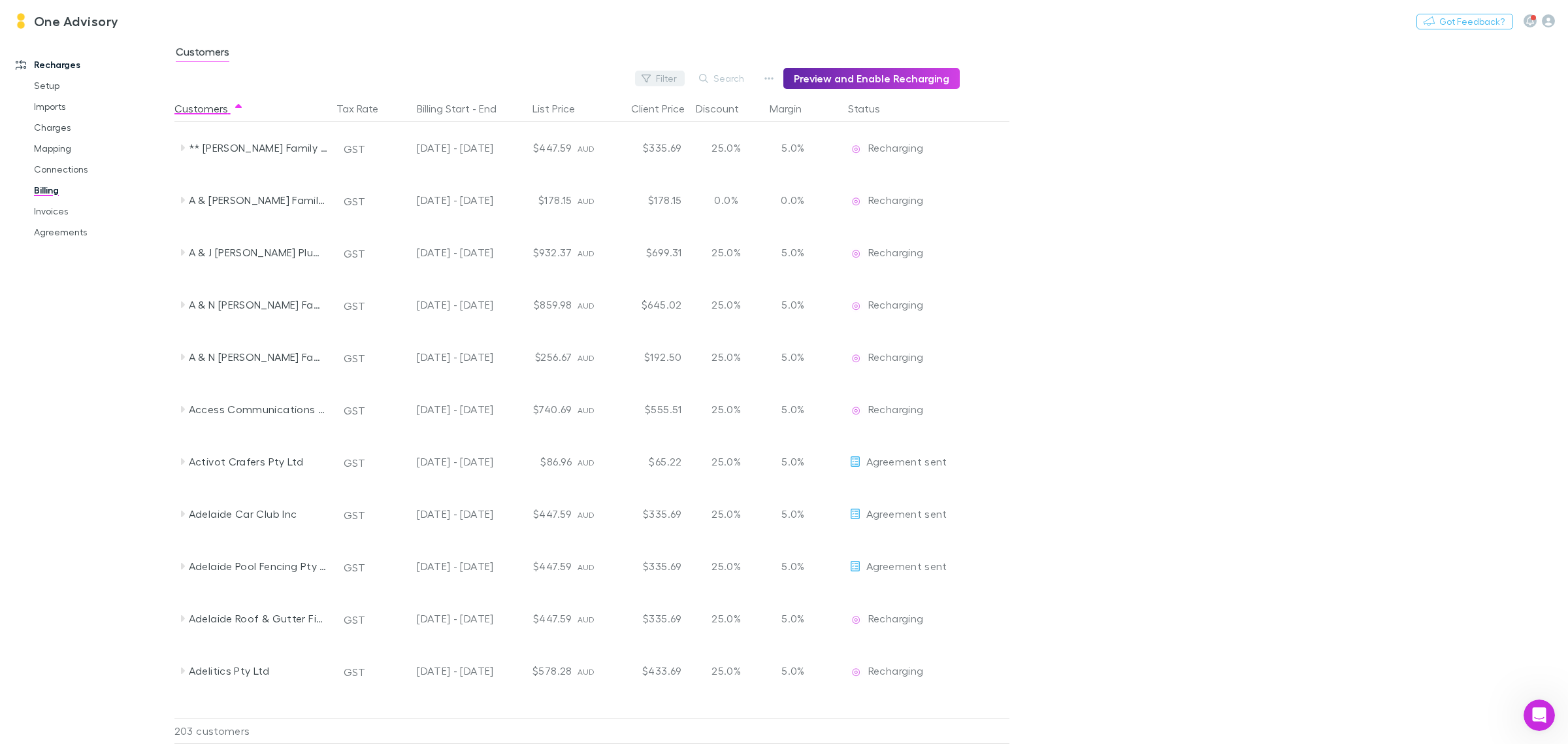
click at [680, 75] on button "Filter" at bounding box center [660, 78] width 50 height 16
click at [533, 320] on li "New customer" at bounding box center [577, 320] width 227 height 21
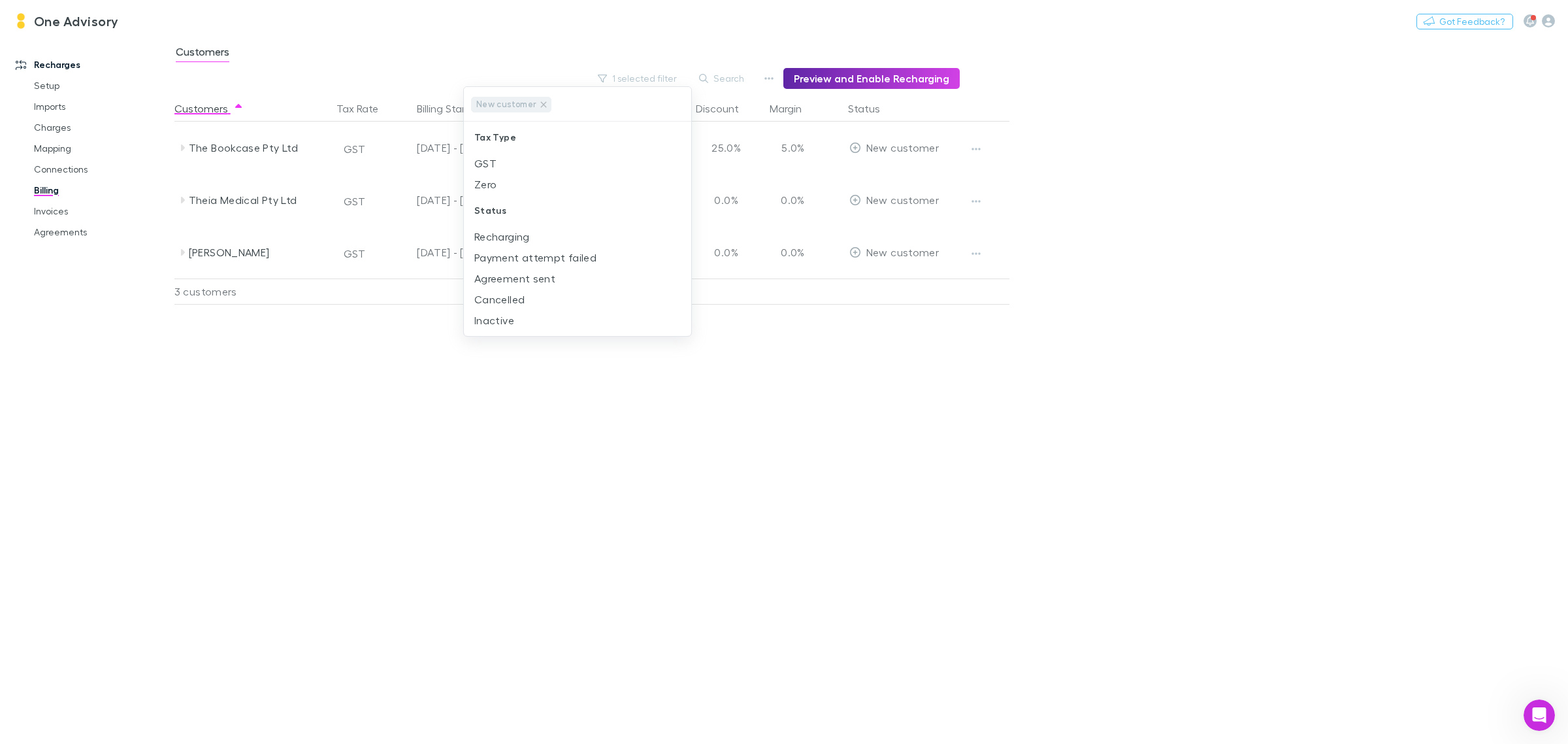
click at [1207, 385] on div at bounding box center [784, 372] width 1568 height 744
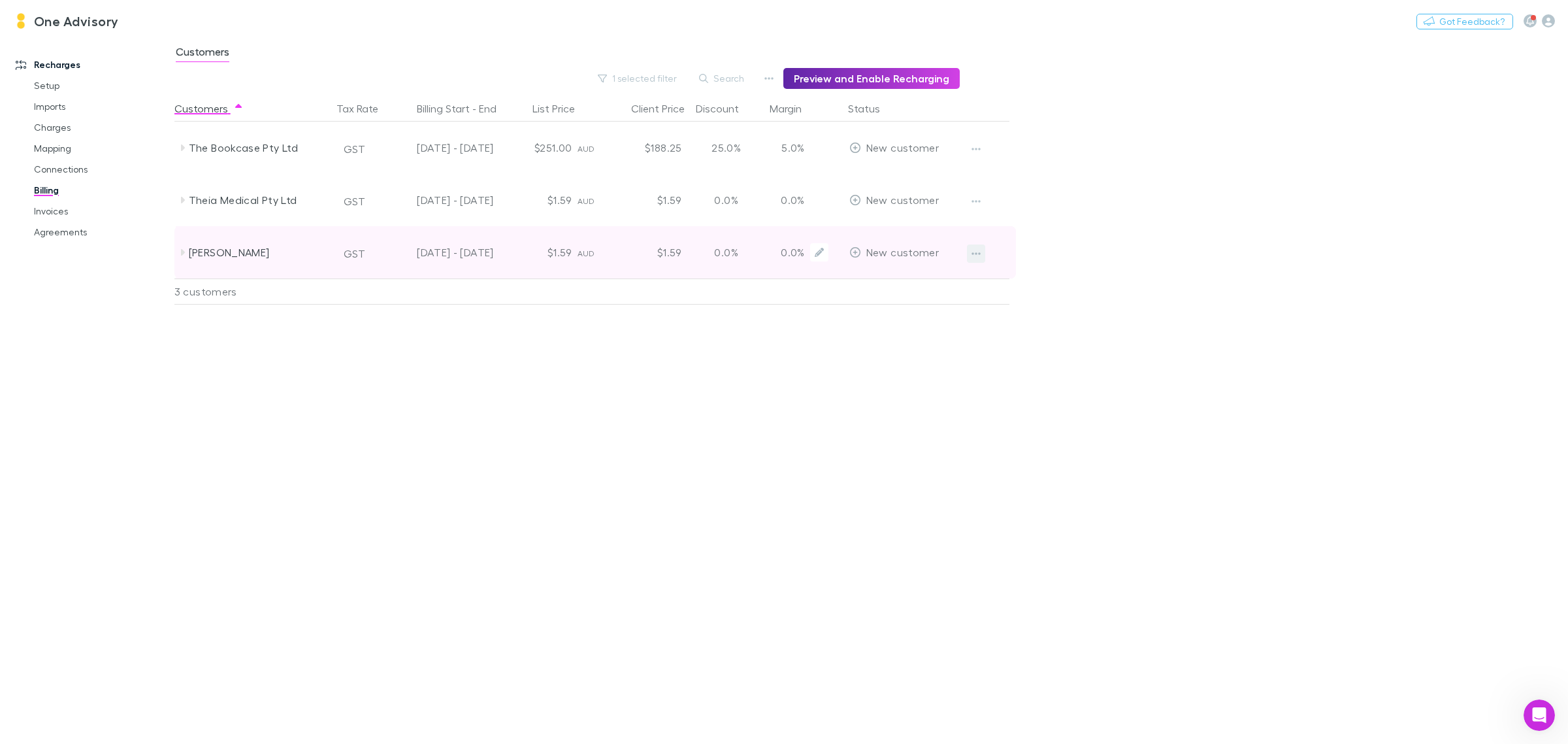
click at [979, 259] on button "button" at bounding box center [976, 253] width 19 height 19
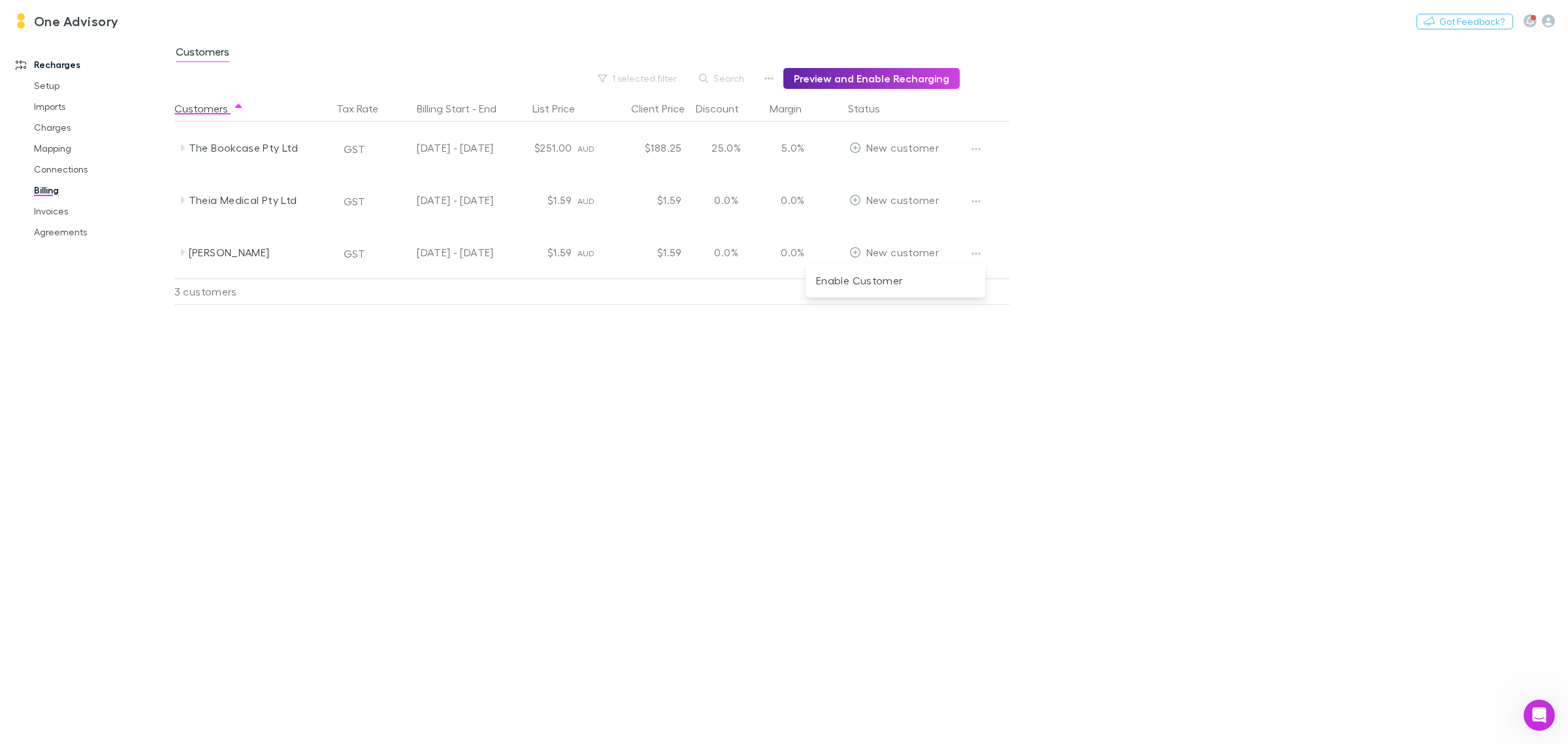
click at [815, 461] on div at bounding box center [784, 372] width 1568 height 744
click at [52, 210] on link "Invoices" at bounding box center [102, 211] width 163 height 21
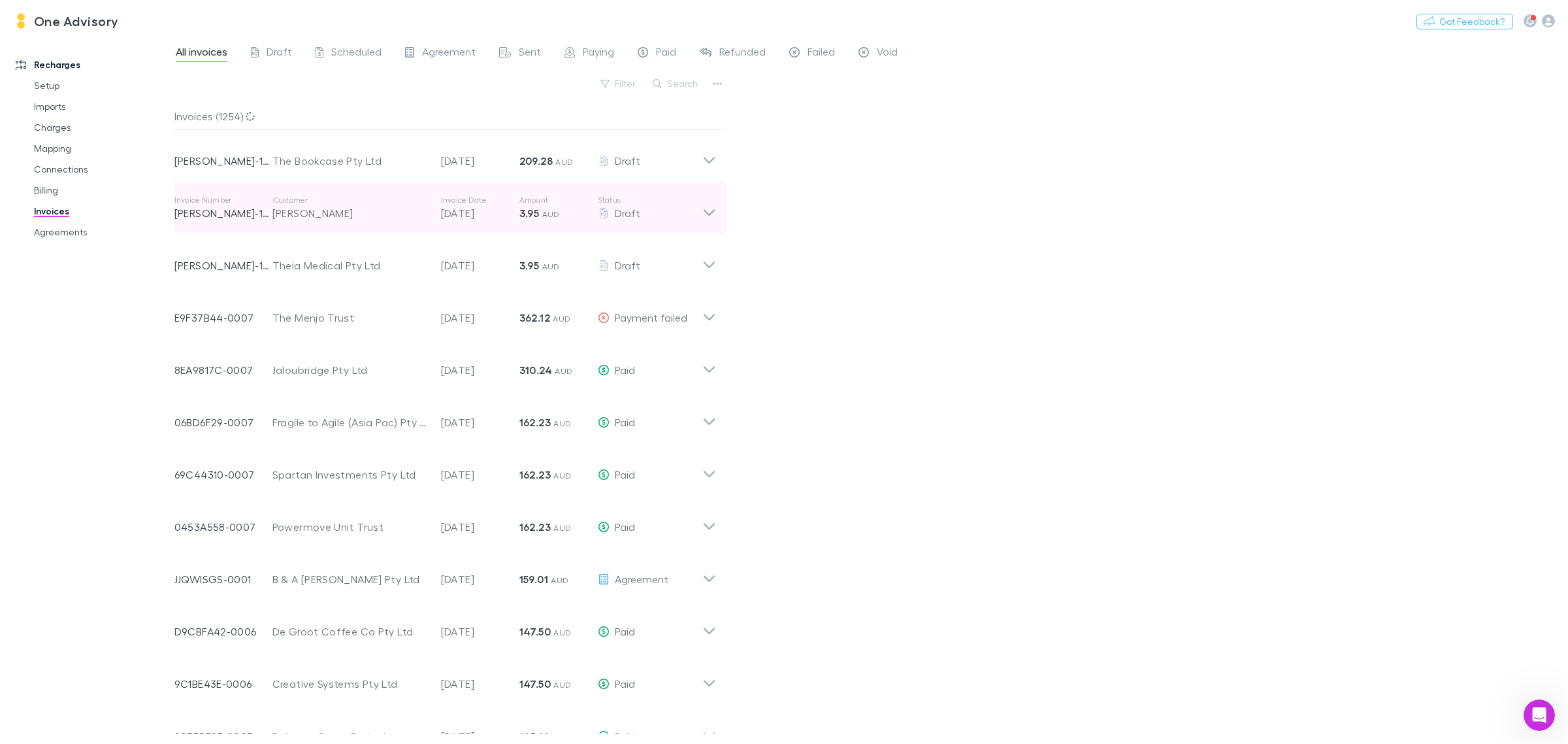
click at [706, 207] on icon at bounding box center [709, 207] width 13 height 26
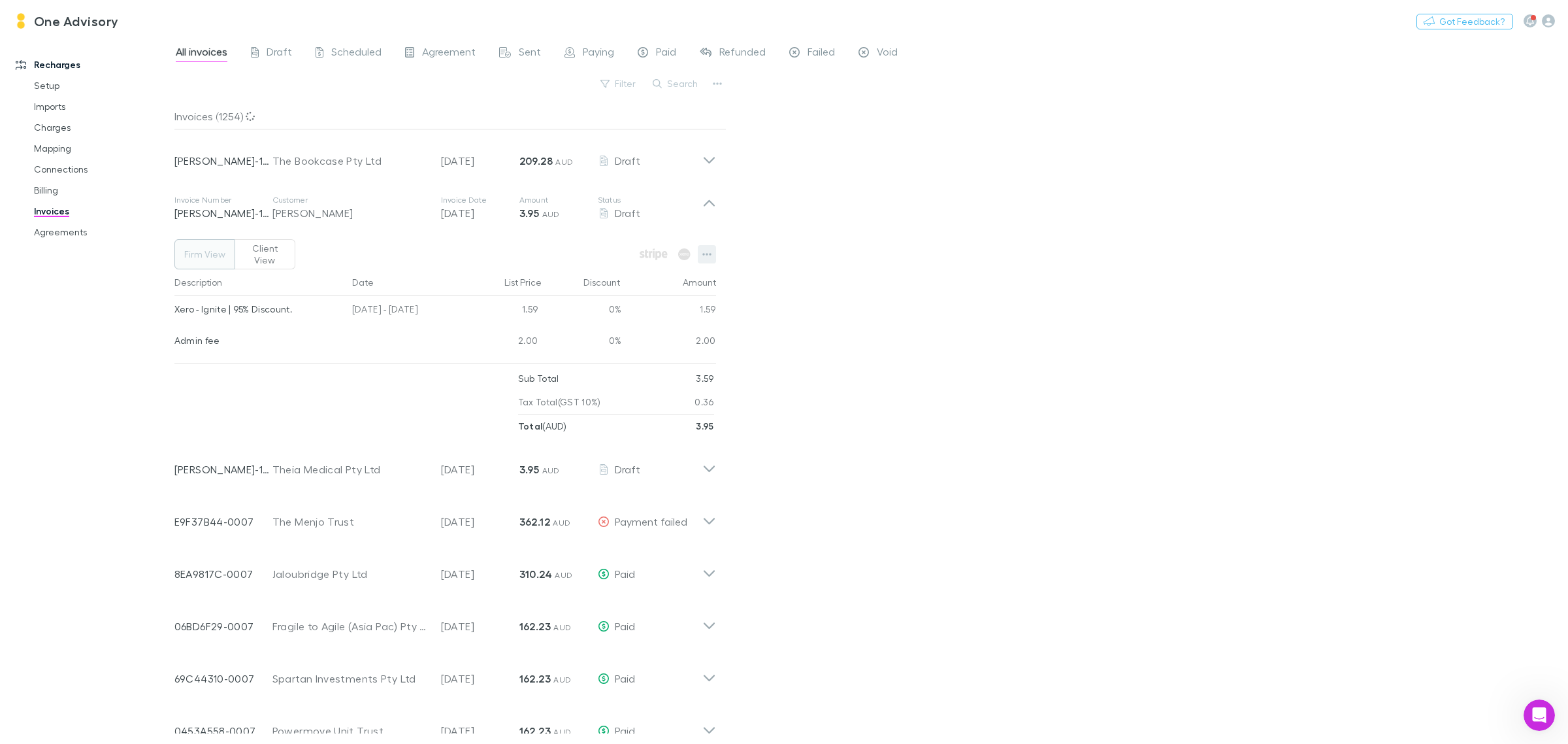
click at [706, 253] on icon "button" at bounding box center [706, 255] width 9 height 3
click at [57, 132] on div at bounding box center [784, 372] width 1568 height 744
click at [57, 132] on link "Charges" at bounding box center [102, 128] width 163 height 21
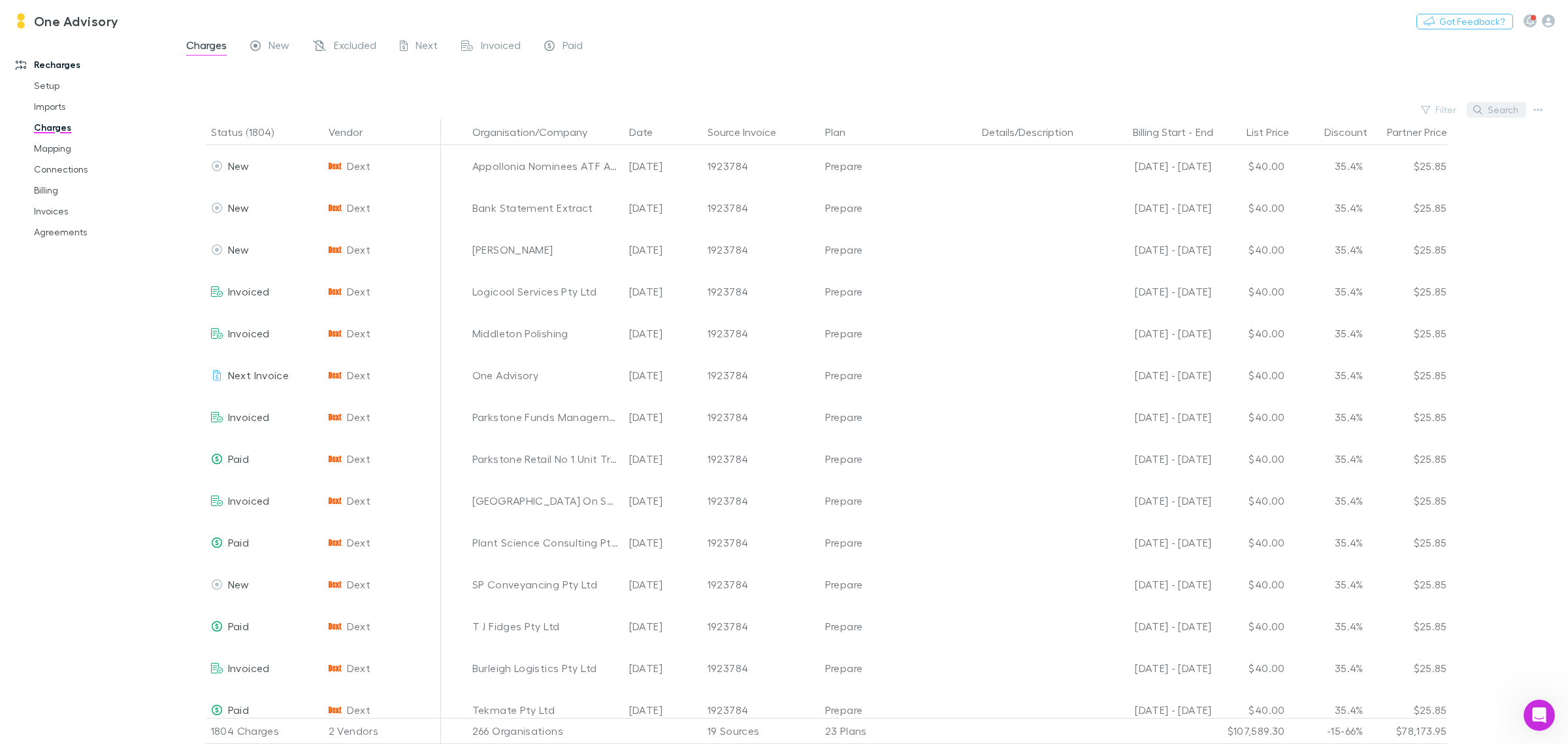
click at [1495, 112] on button "Search" at bounding box center [1496, 109] width 59 height 16
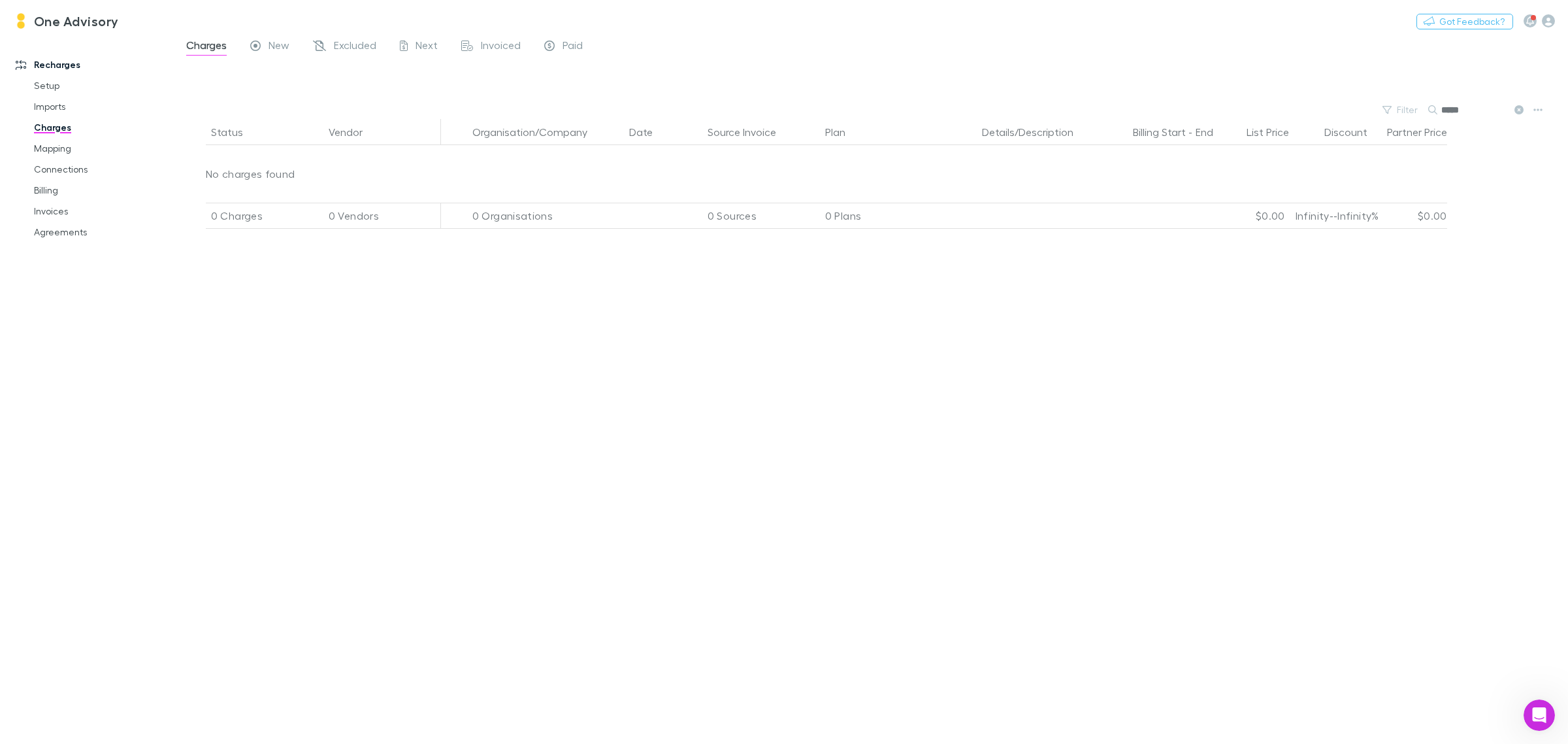
type input "*****"
click at [1512, 108] on button at bounding box center [1518, 110] width 16 height 13
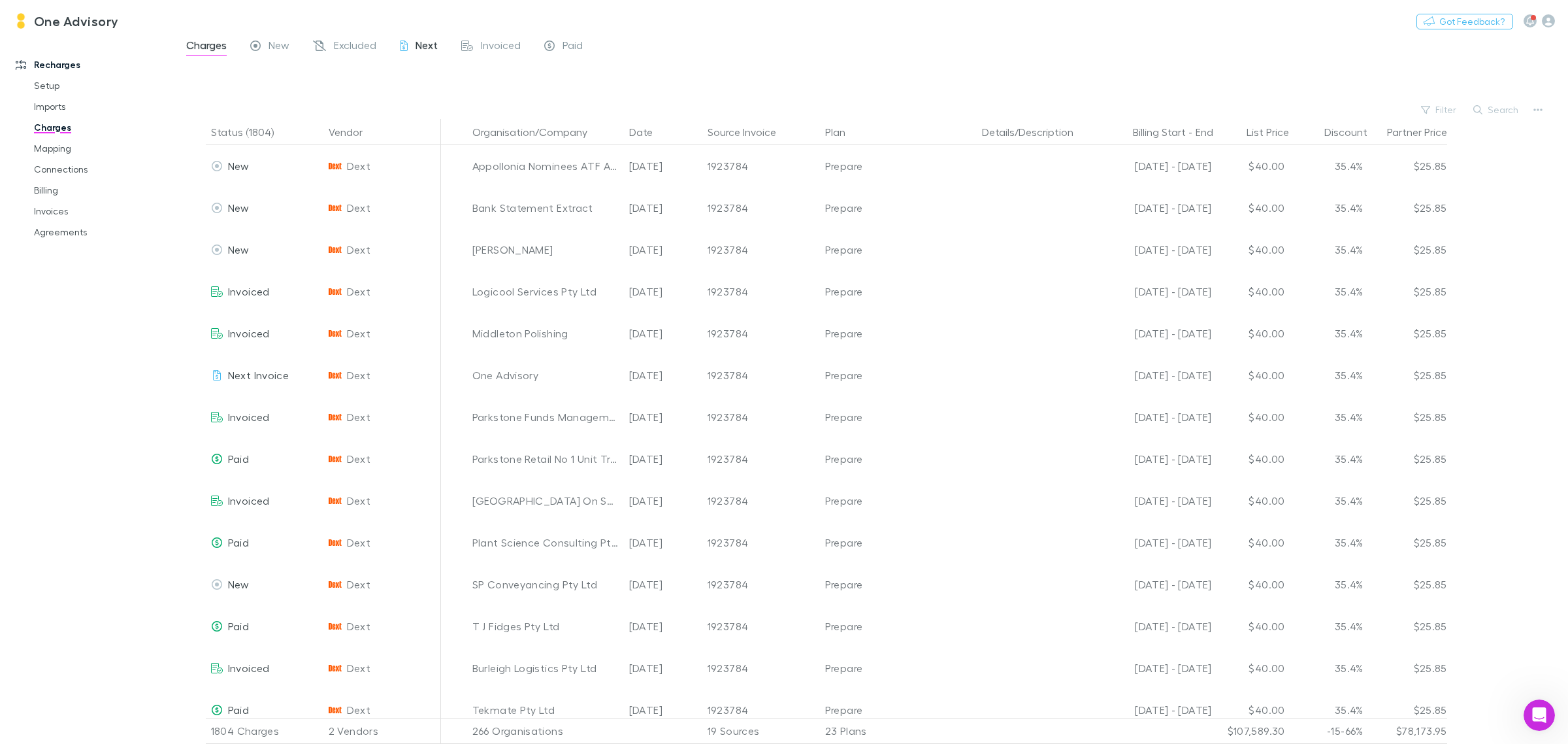
click at [429, 46] on span "Next" at bounding box center [427, 47] width 22 height 17
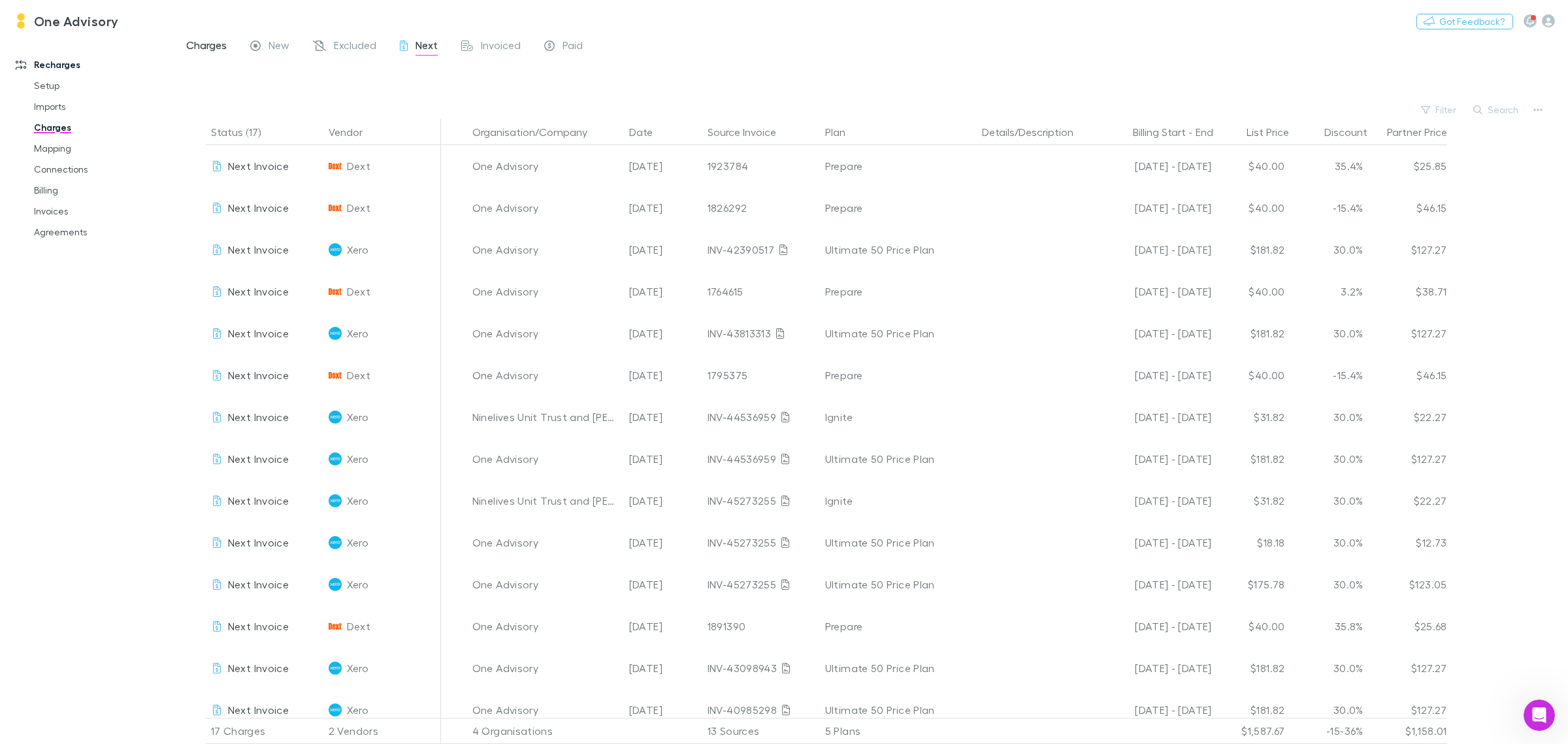
click at [206, 44] on span "Charges" at bounding box center [206, 47] width 41 height 17
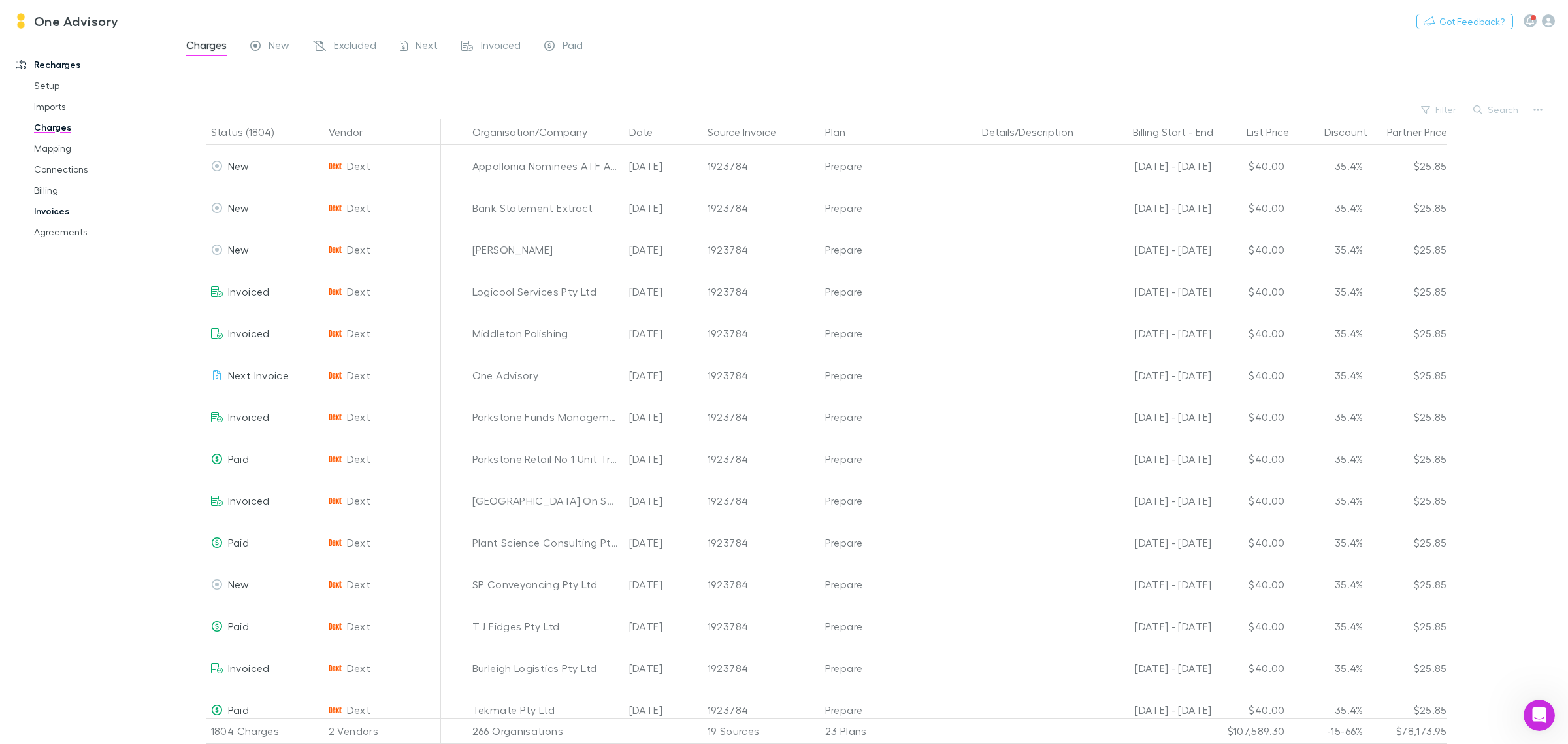
click at [46, 215] on link "Invoices" at bounding box center [102, 211] width 163 height 21
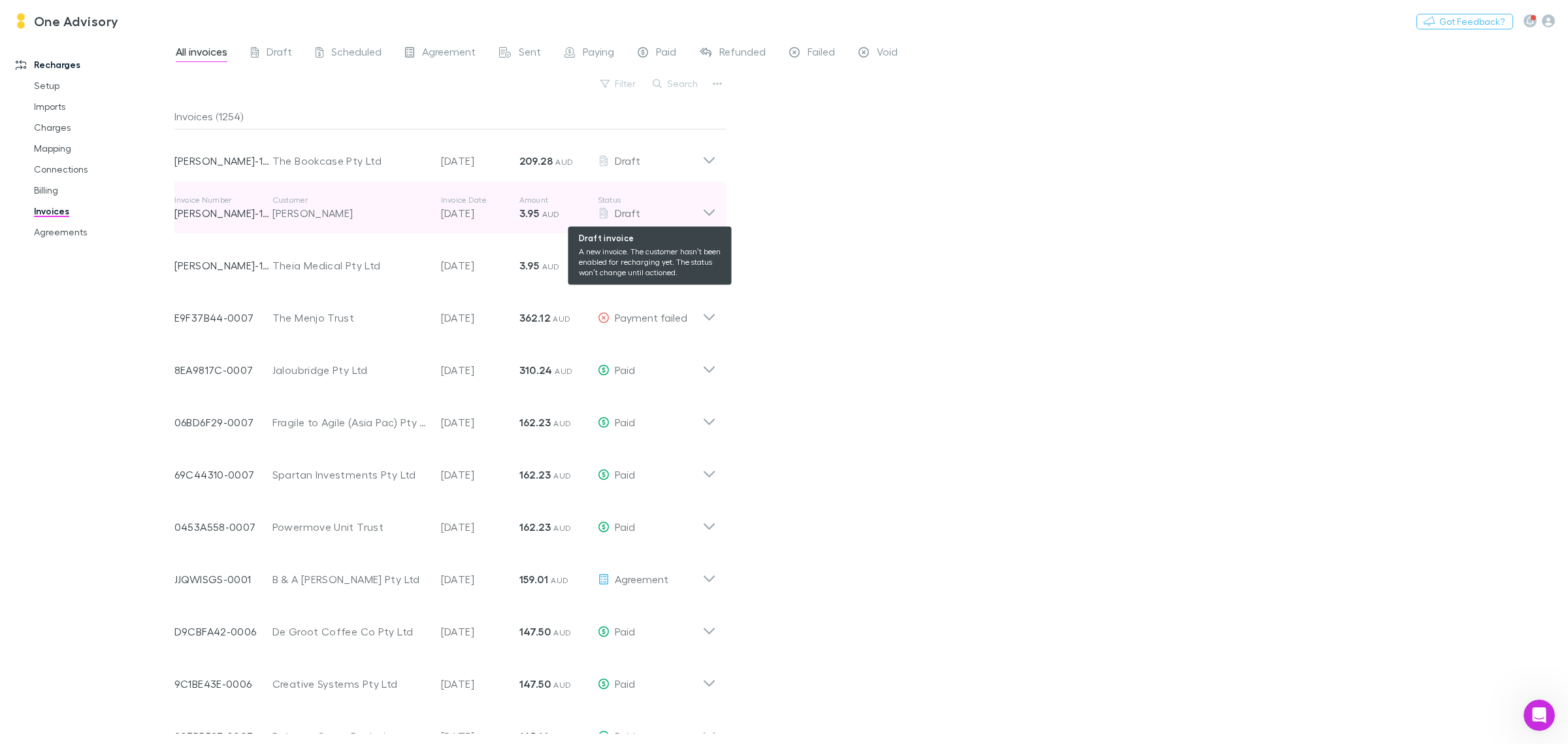
click at [639, 212] on div "Draft" at bounding box center [649, 212] width 105 height 16
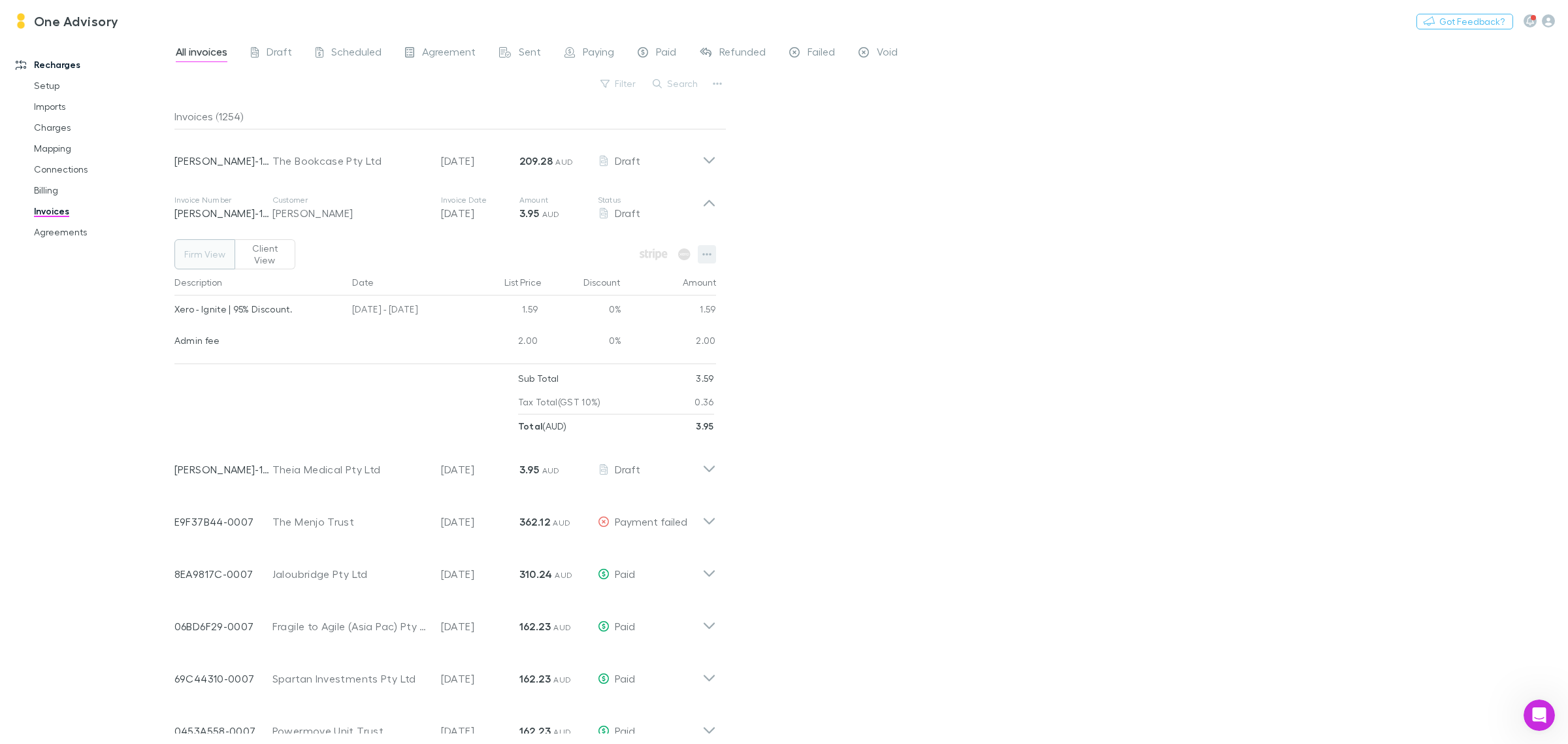
click at [704, 249] on icon "button" at bounding box center [706, 254] width 9 height 10
click at [571, 366] on p "View charges" at bounding box center [626, 362] width 159 height 16
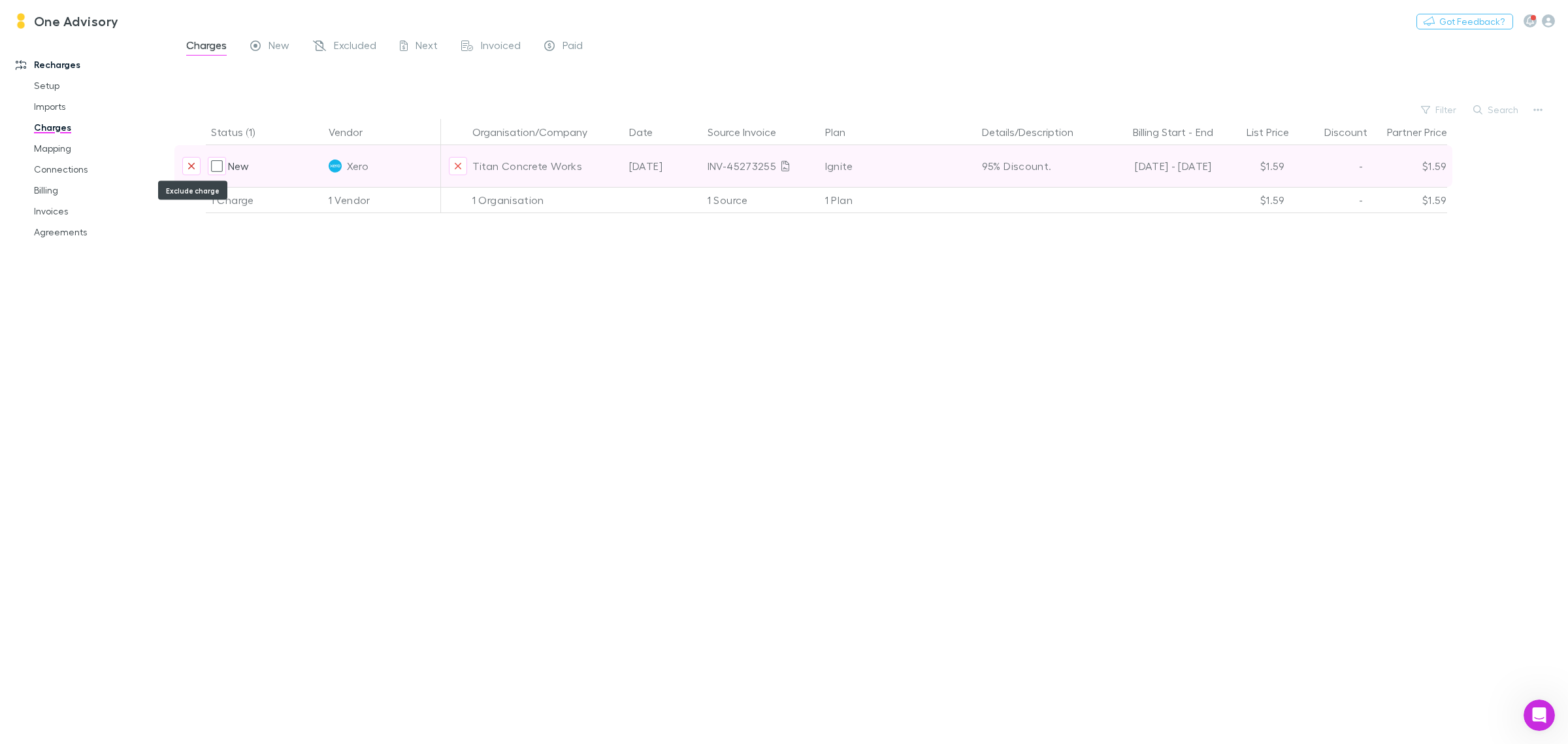
click at [191, 166] on icon "Exclude charge" at bounding box center [191, 166] width 7 height 7
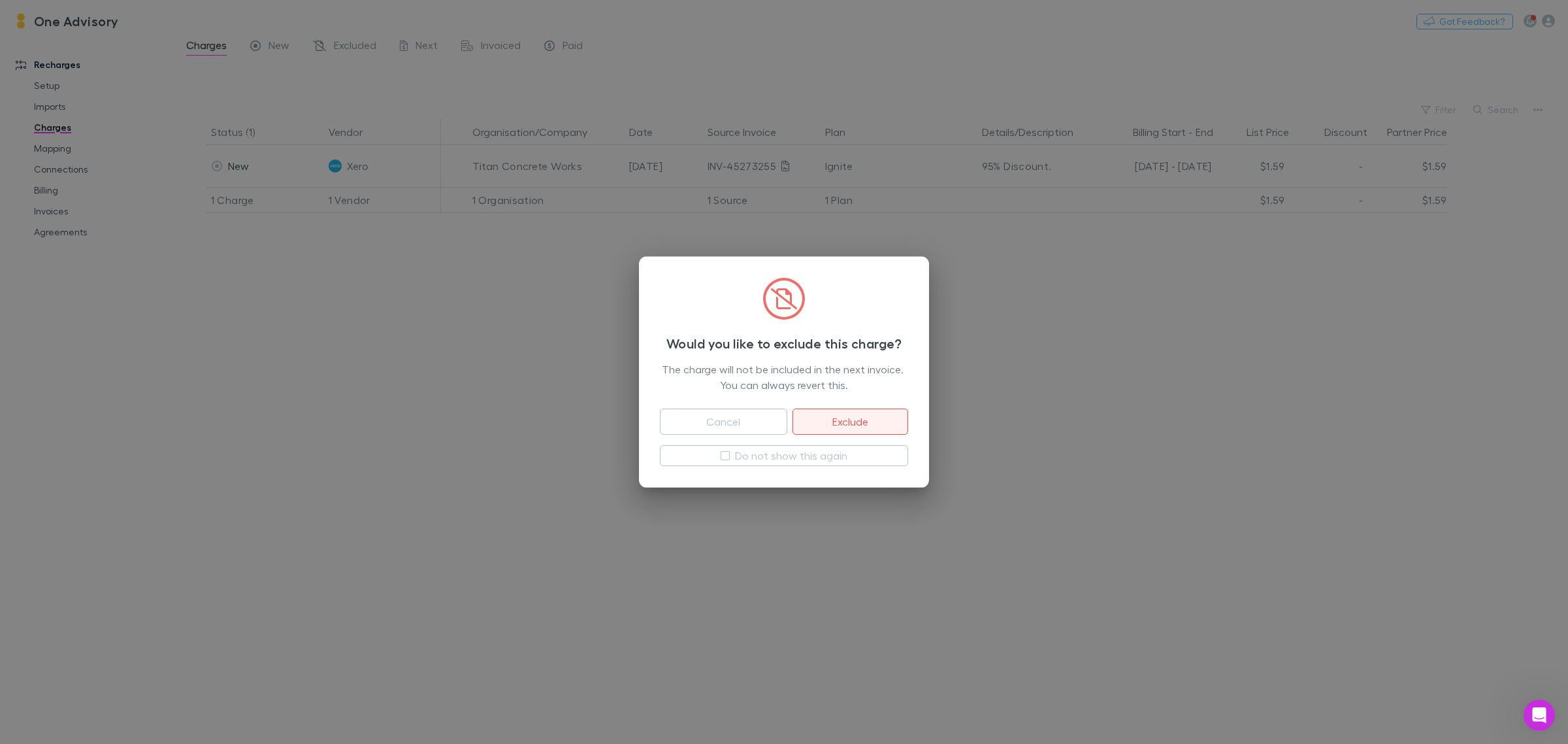
click at [867, 416] on button "Exclude" at bounding box center [850, 421] width 116 height 26
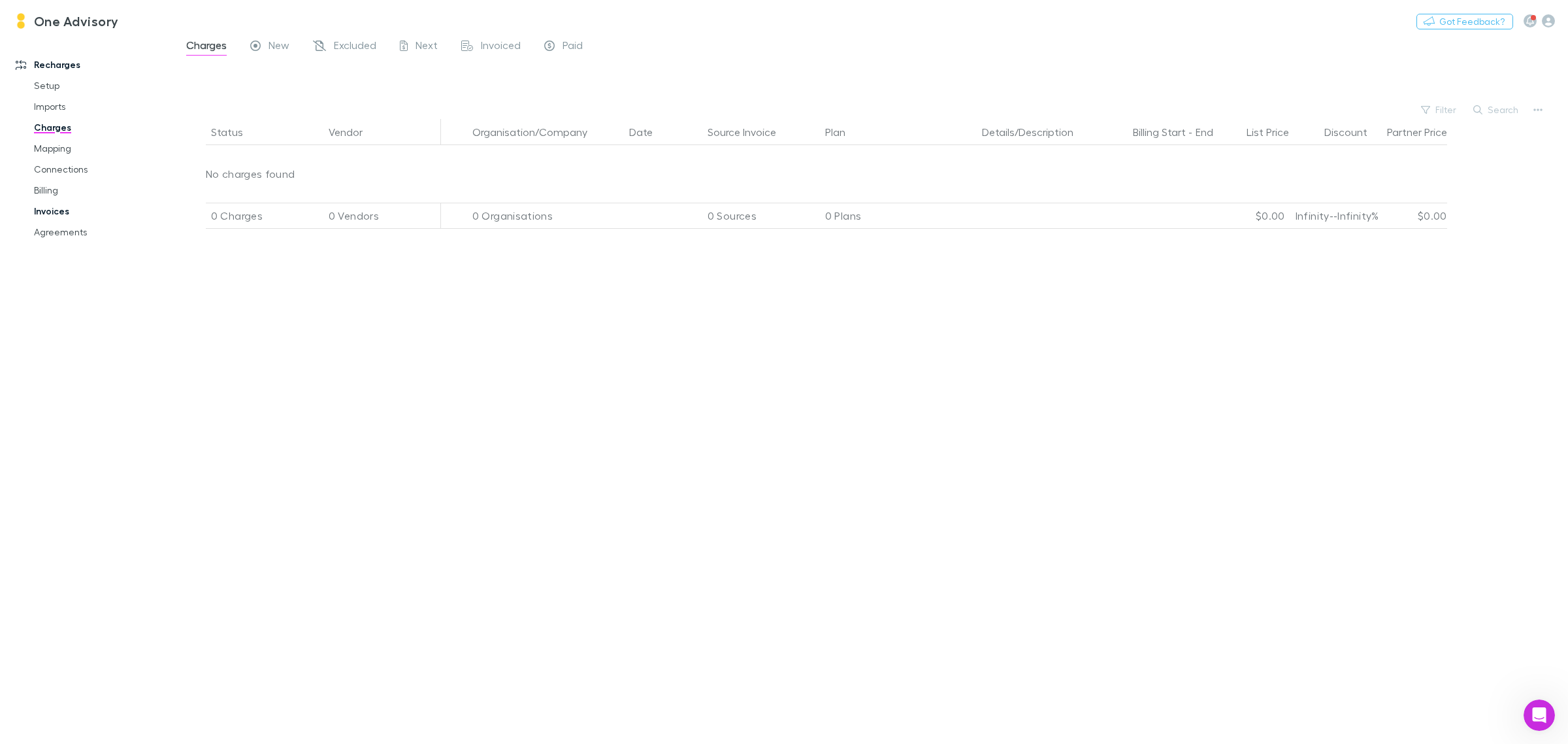
click at [53, 212] on link "Invoices" at bounding box center [102, 211] width 163 height 21
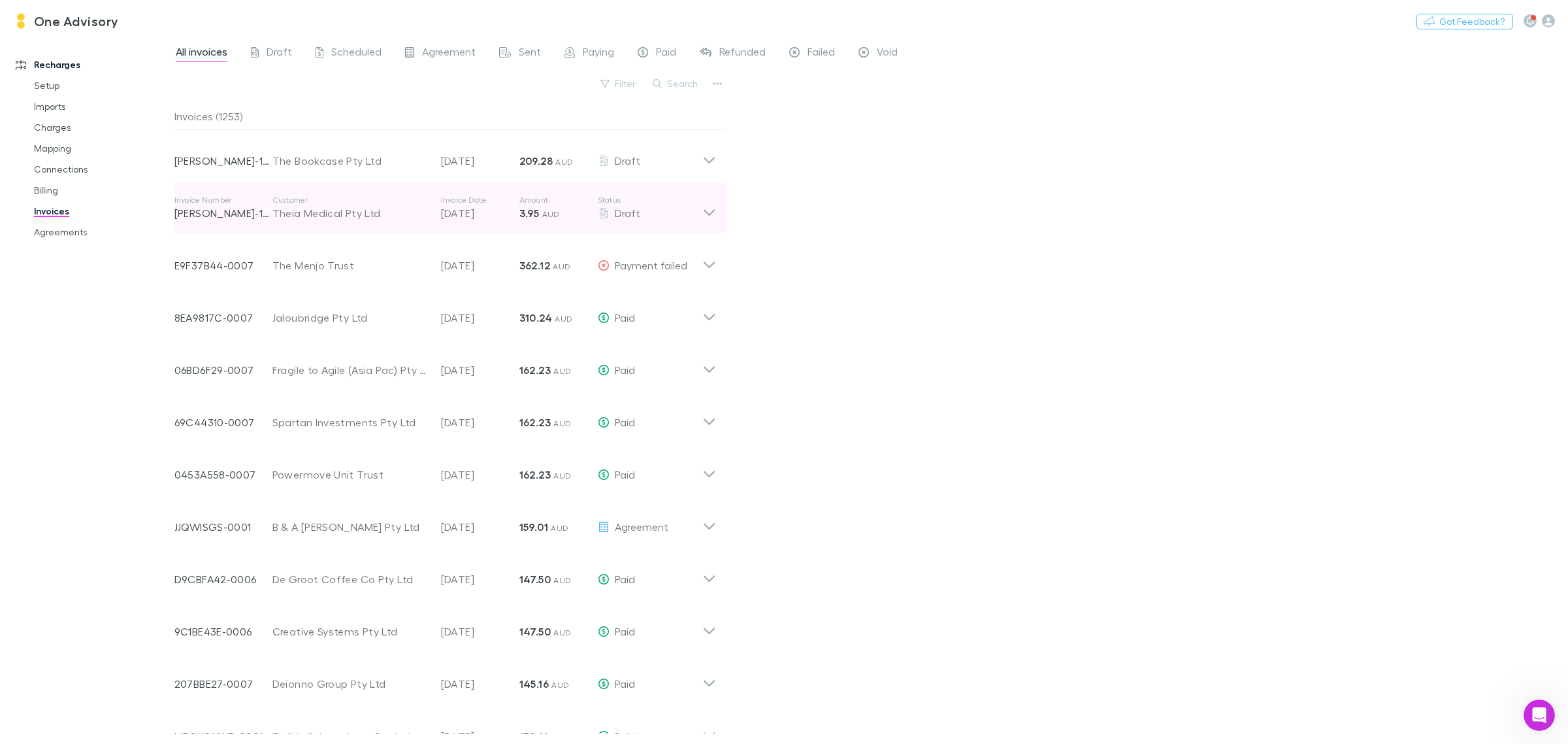
click at [712, 214] on icon at bounding box center [709, 207] width 13 height 26
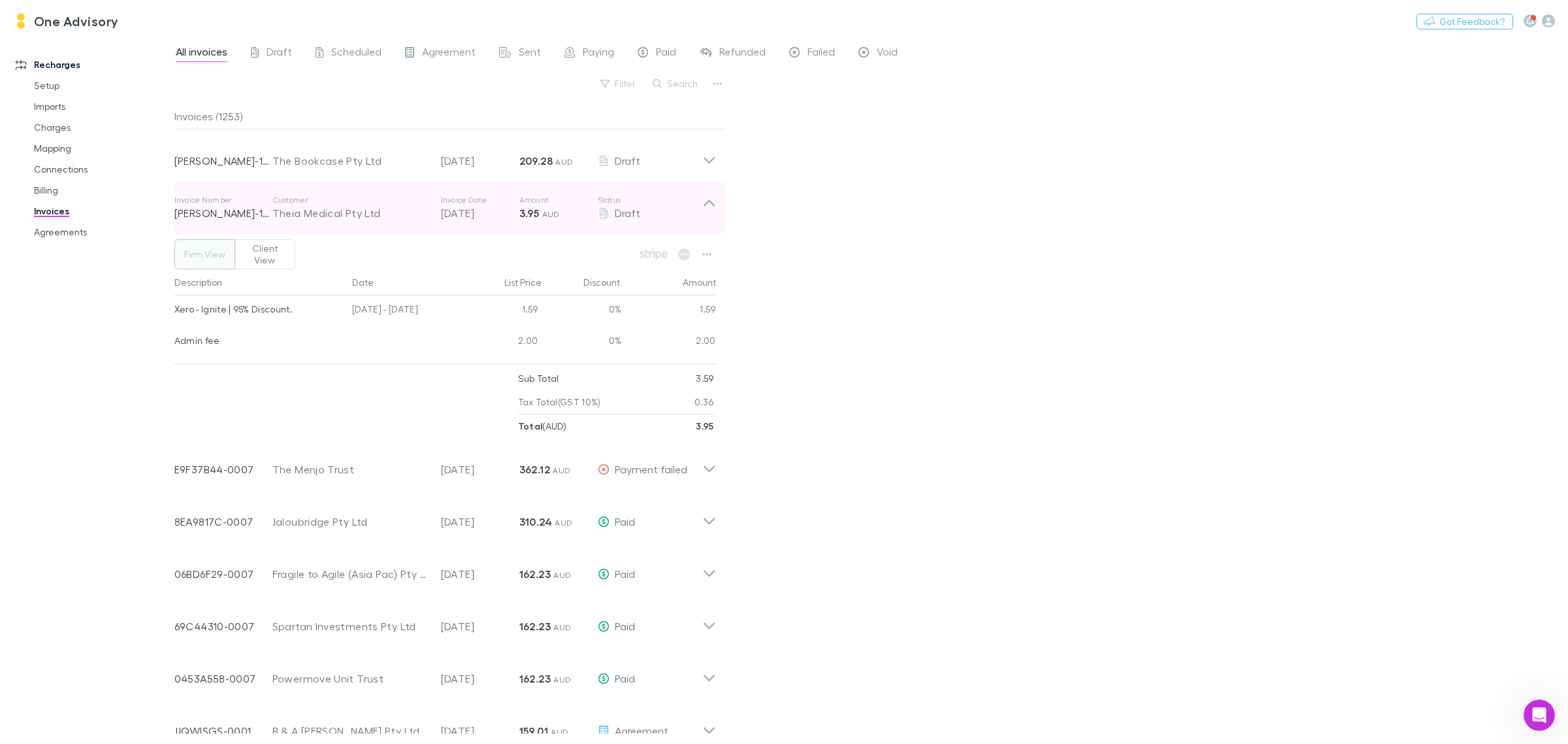
click at [712, 214] on icon at bounding box center [709, 207] width 13 height 26
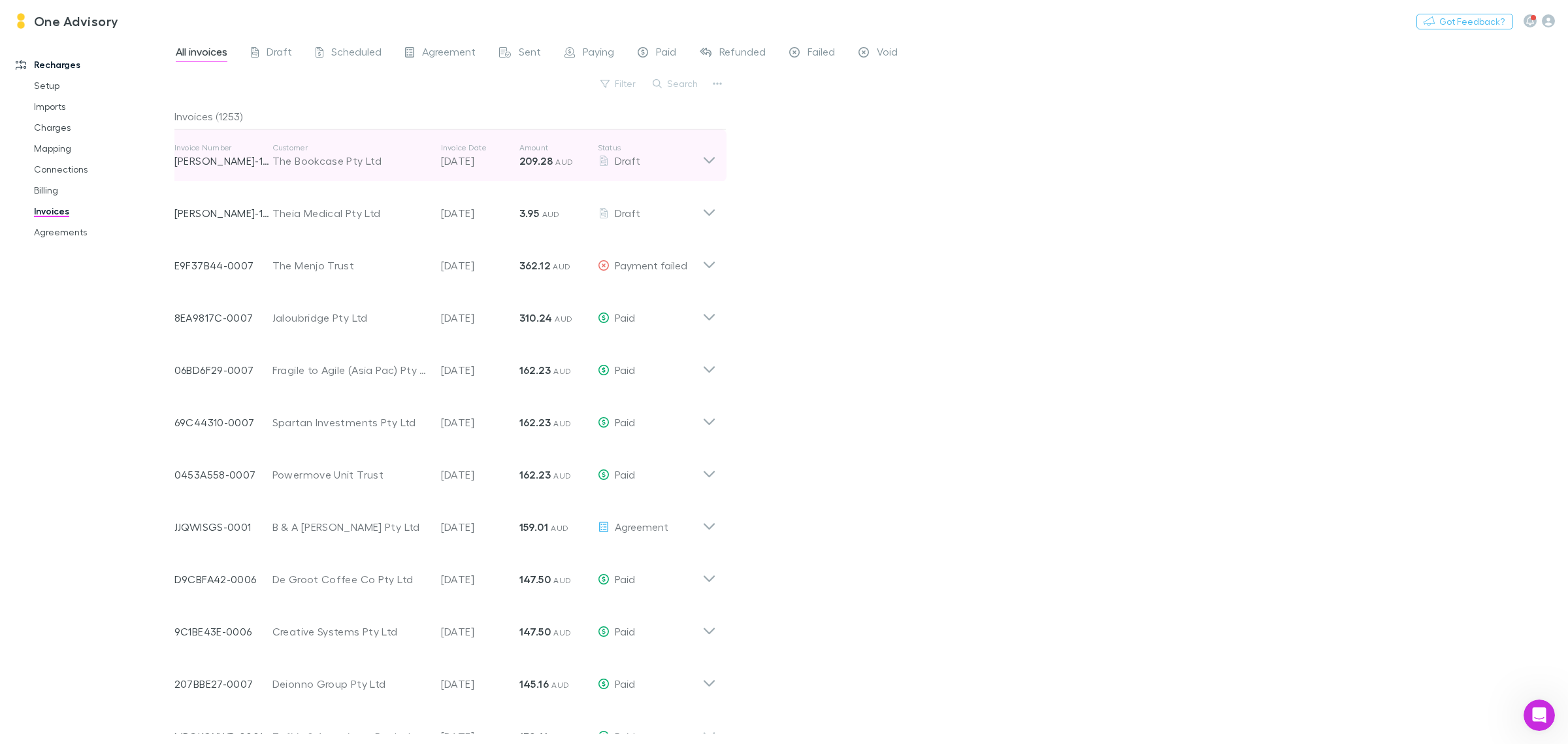
click at [711, 158] on icon at bounding box center [709, 155] width 13 height 26
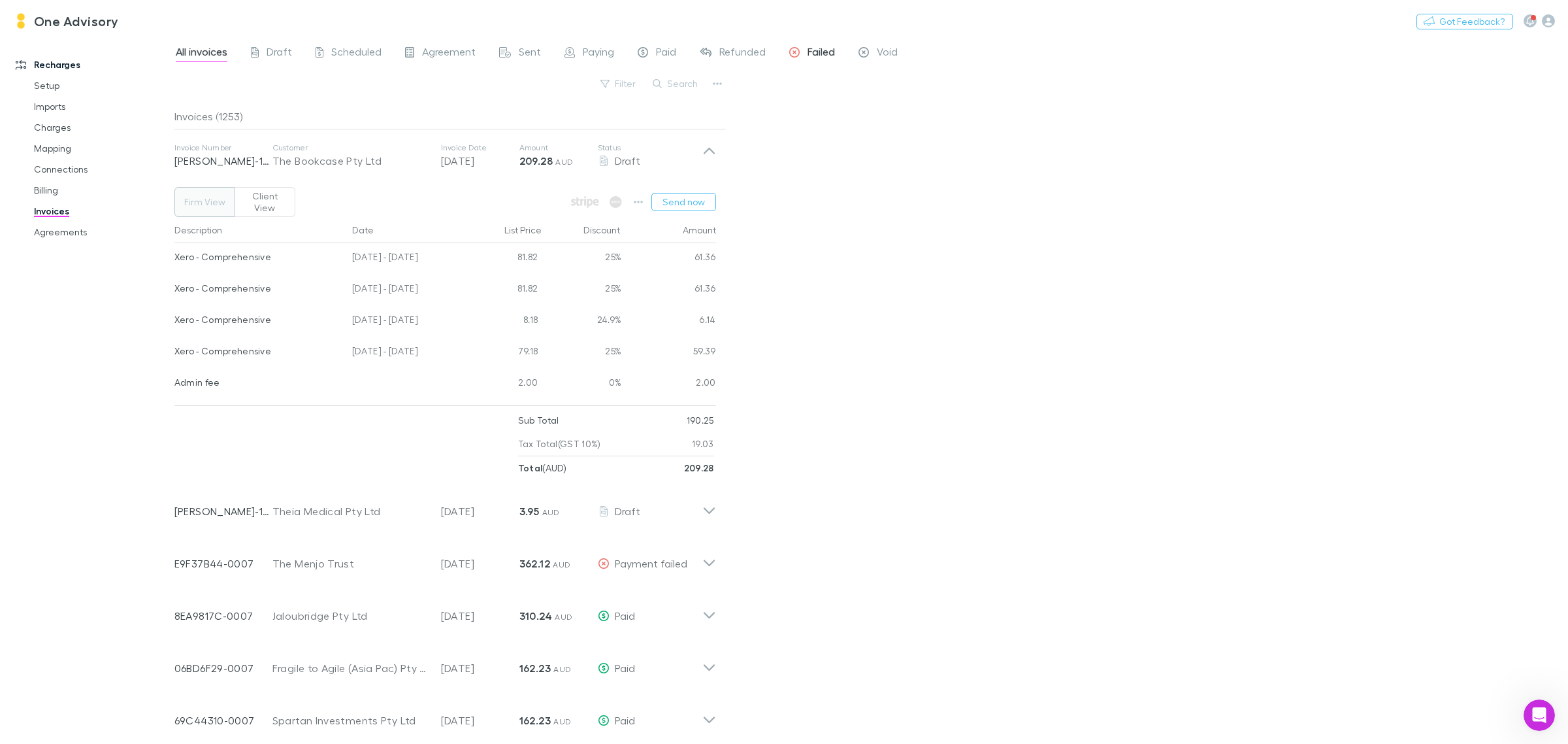
click at [814, 47] on span "Failed" at bounding box center [821, 53] width 27 height 17
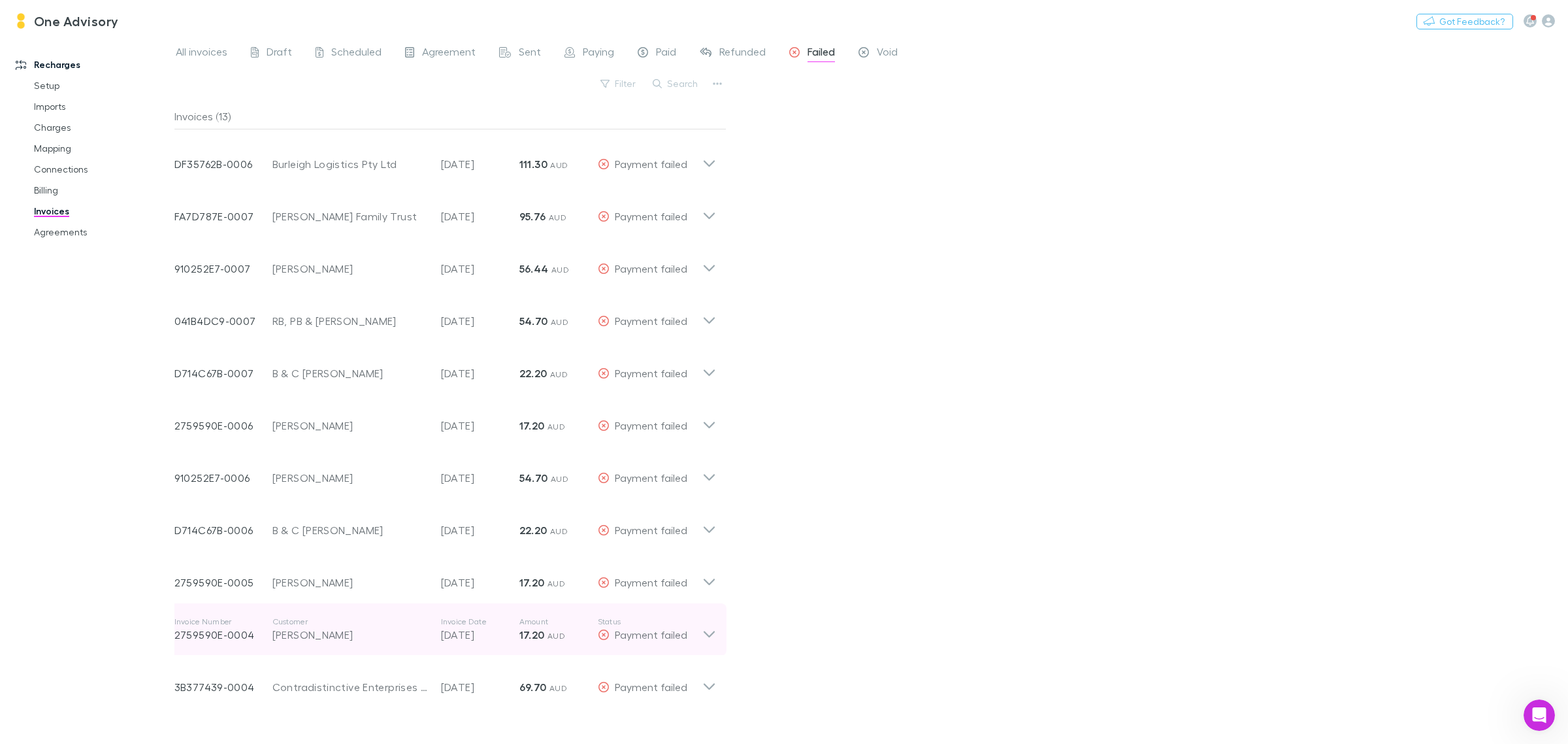
scroll to position [75, 0]
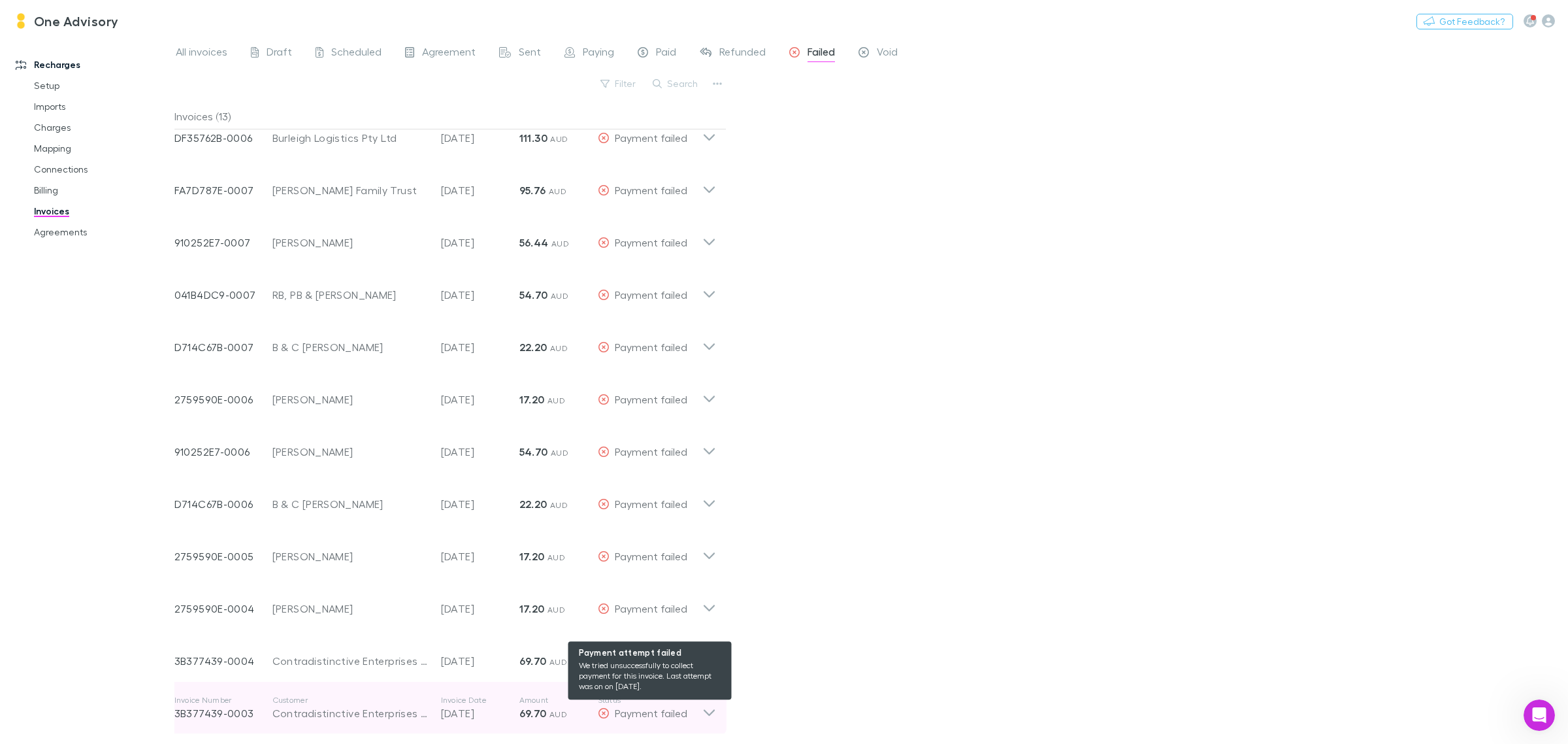
click at [683, 708] on span "Payment failed" at bounding box center [651, 713] width 73 height 13
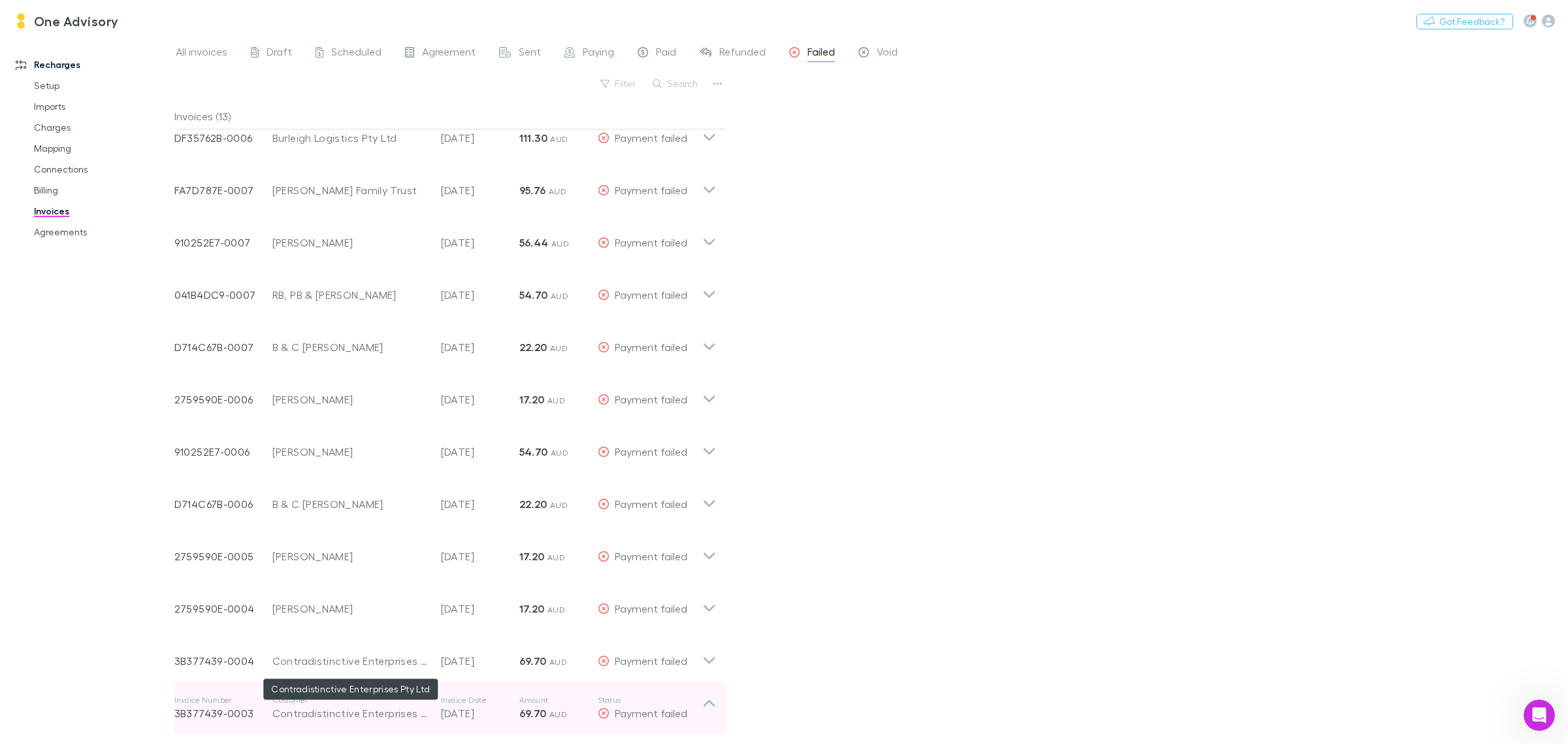
click at [303, 711] on div "Contradistinctive Enterprises Pty Ltd" at bounding box center [350, 713] width 155 height 16
click at [711, 698] on icon at bounding box center [709, 708] width 13 height 26
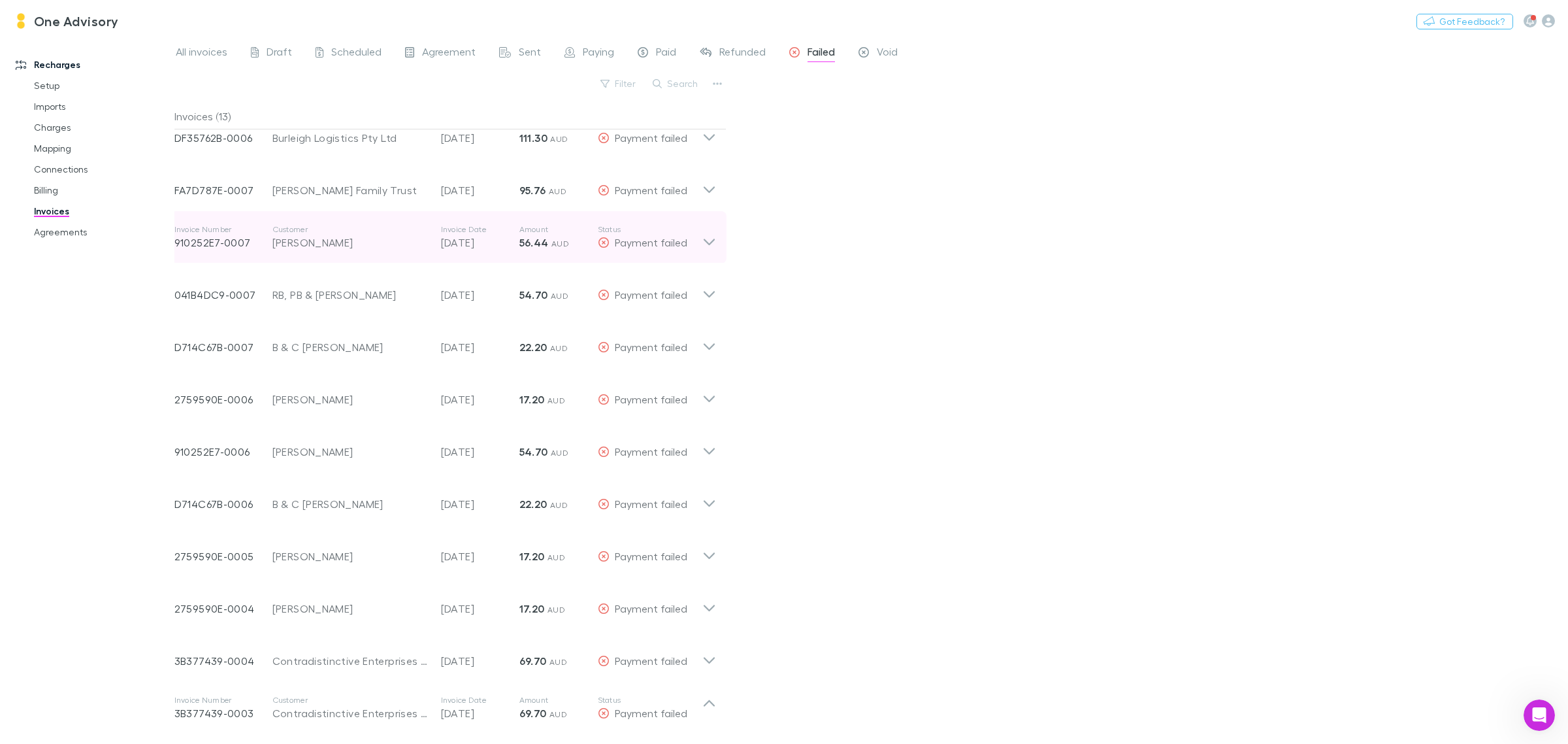
click at [707, 240] on icon at bounding box center [709, 237] width 13 height 26
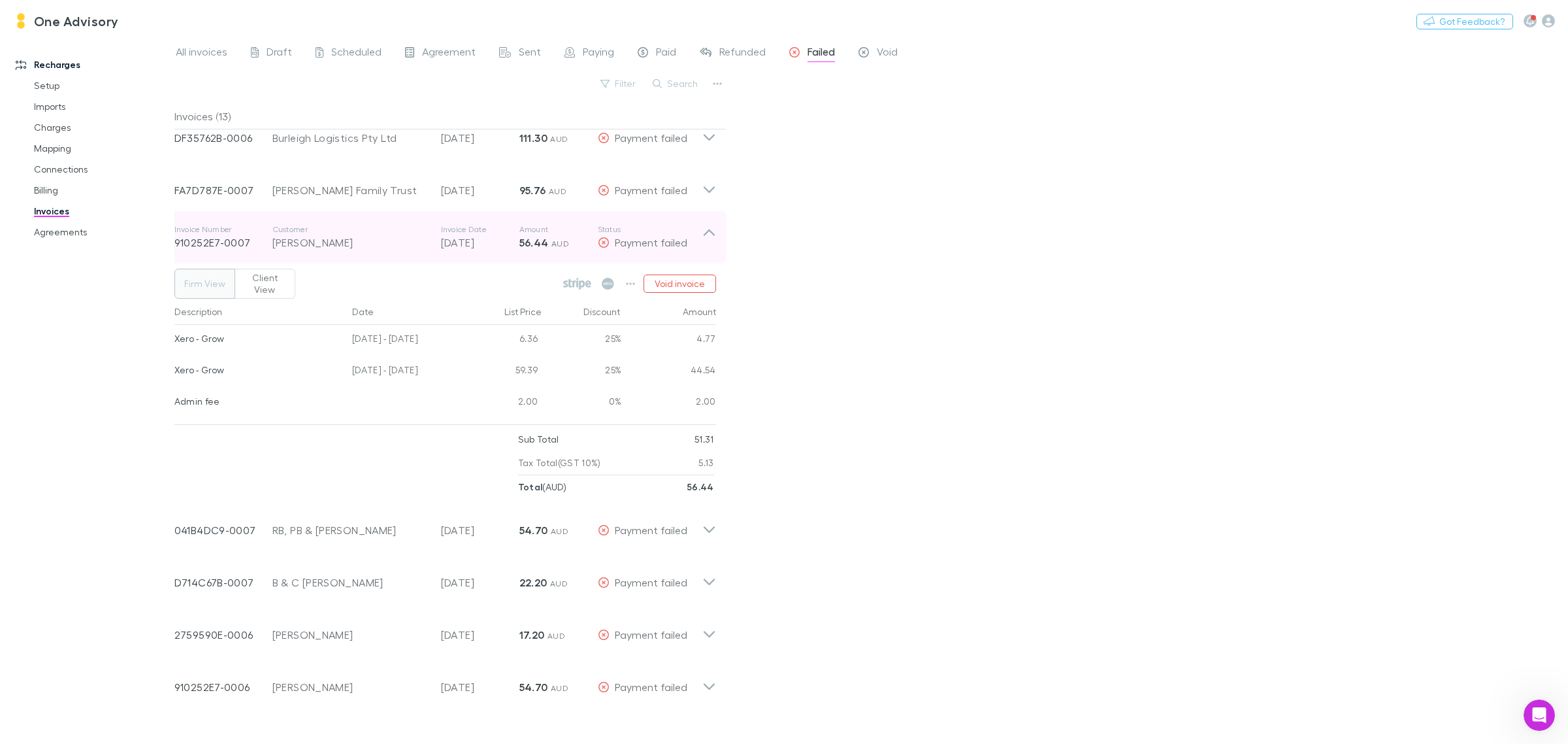
click at [707, 240] on icon at bounding box center [709, 237] width 13 height 26
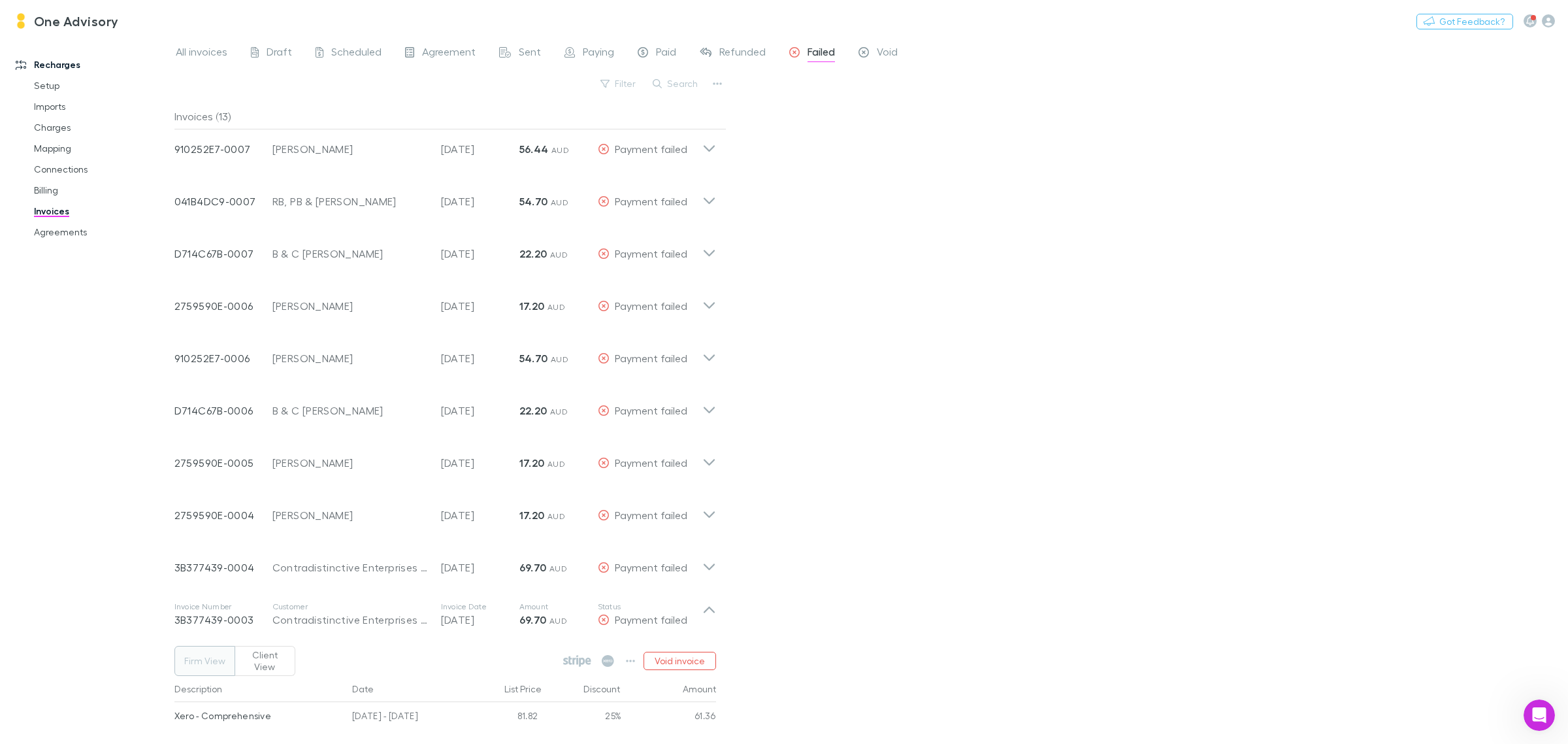
scroll to position [268, 0]
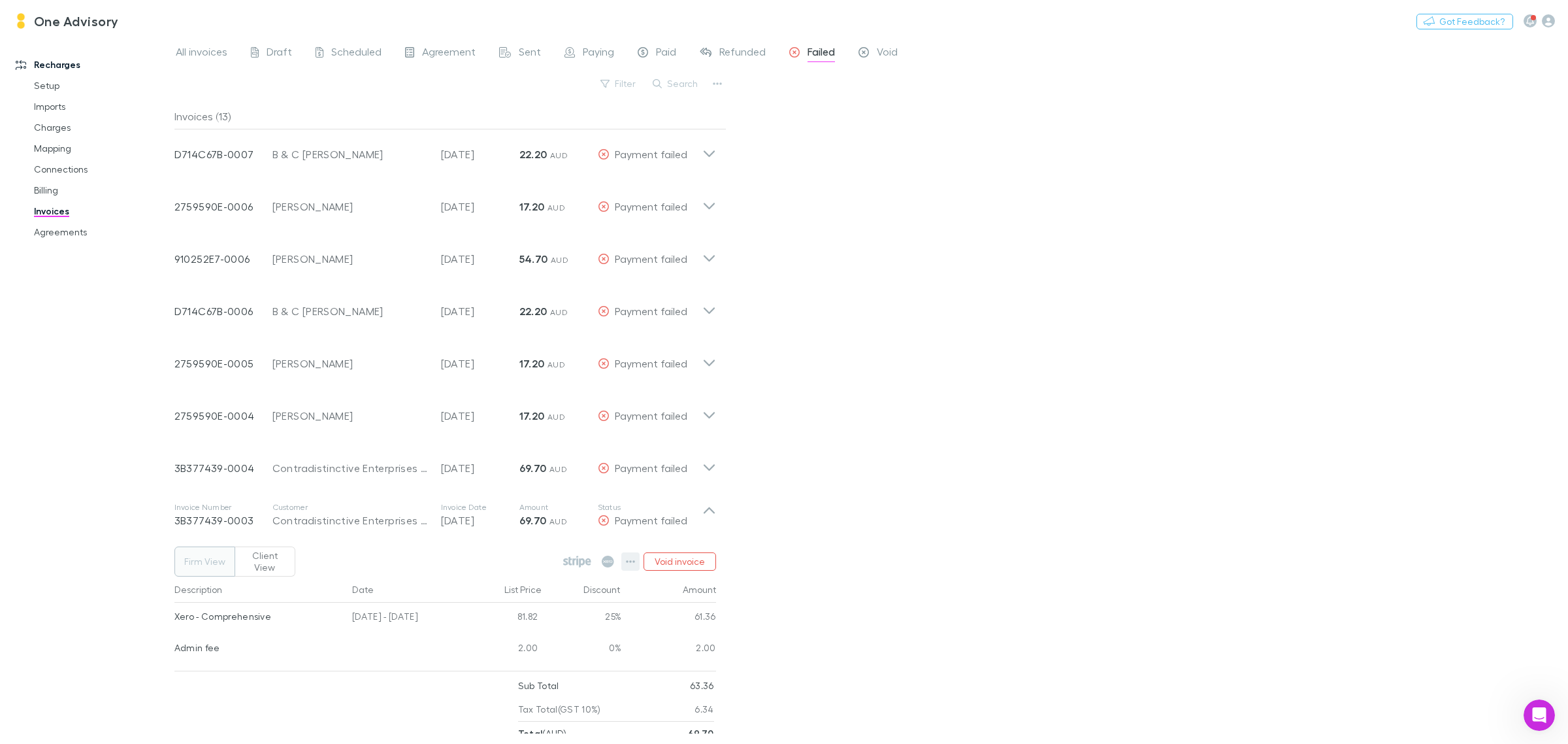
click at [635, 559] on button "button" at bounding box center [630, 561] width 19 height 19
click at [499, 694] on p "Open invoice on Stripe" at bounding box center [551, 692] width 159 height 16
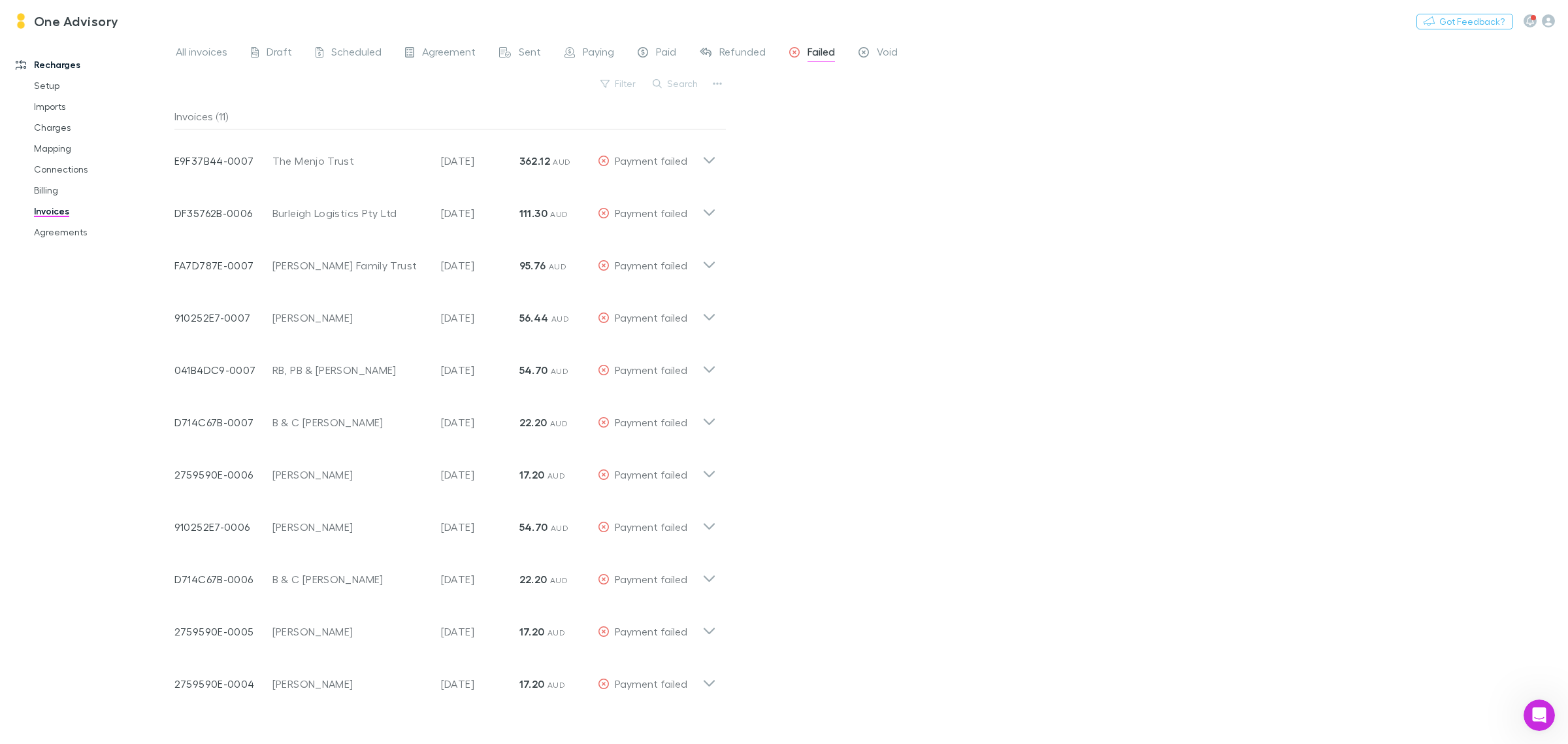
scroll to position [0, 0]
click at [812, 52] on span "Failed" at bounding box center [821, 53] width 27 height 17
click at [719, 53] on span "Refunded" at bounding box center [742, 53] width 46 height 17
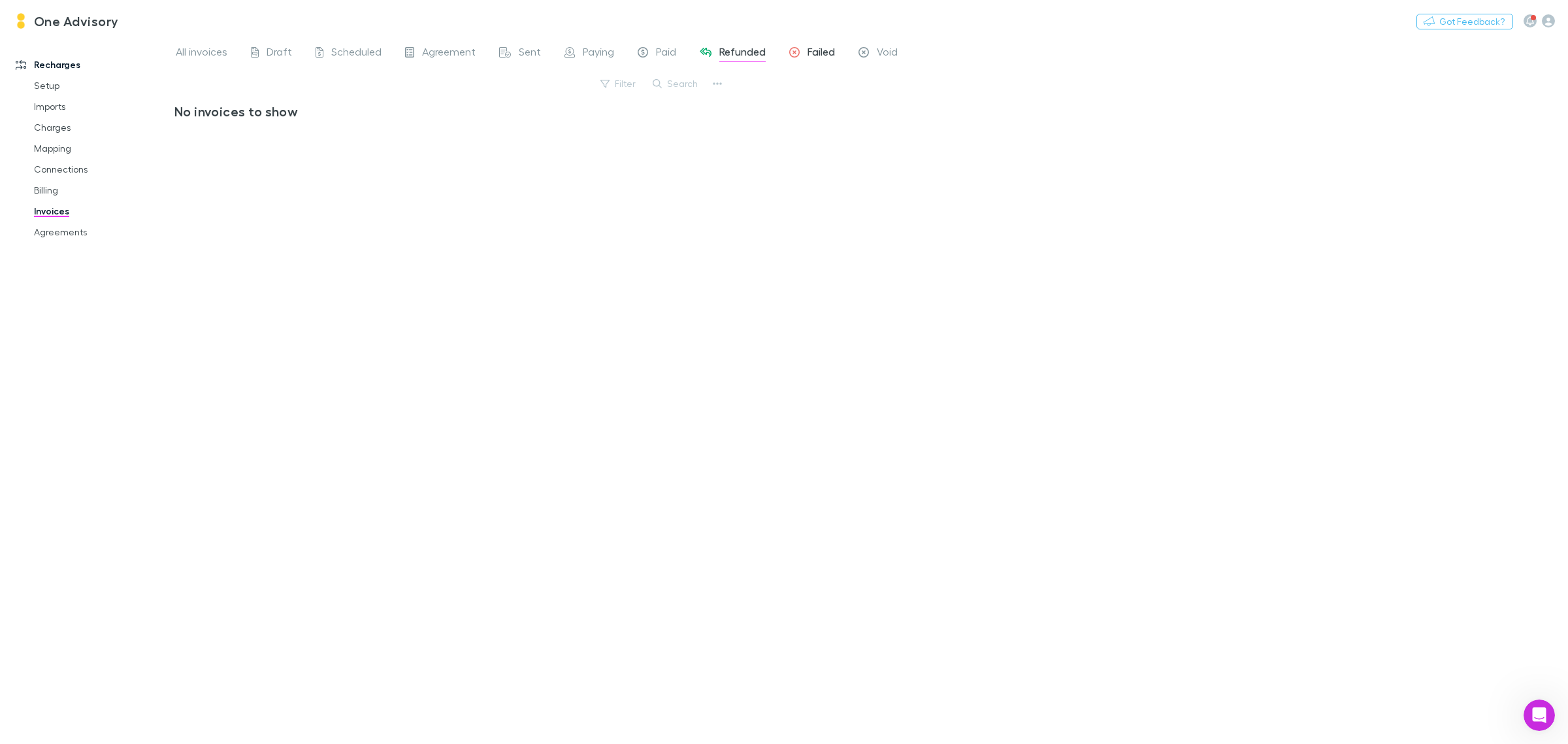
click at [816, 52] on span "Failed" at bounding box center [821, 53] width 27 height 17
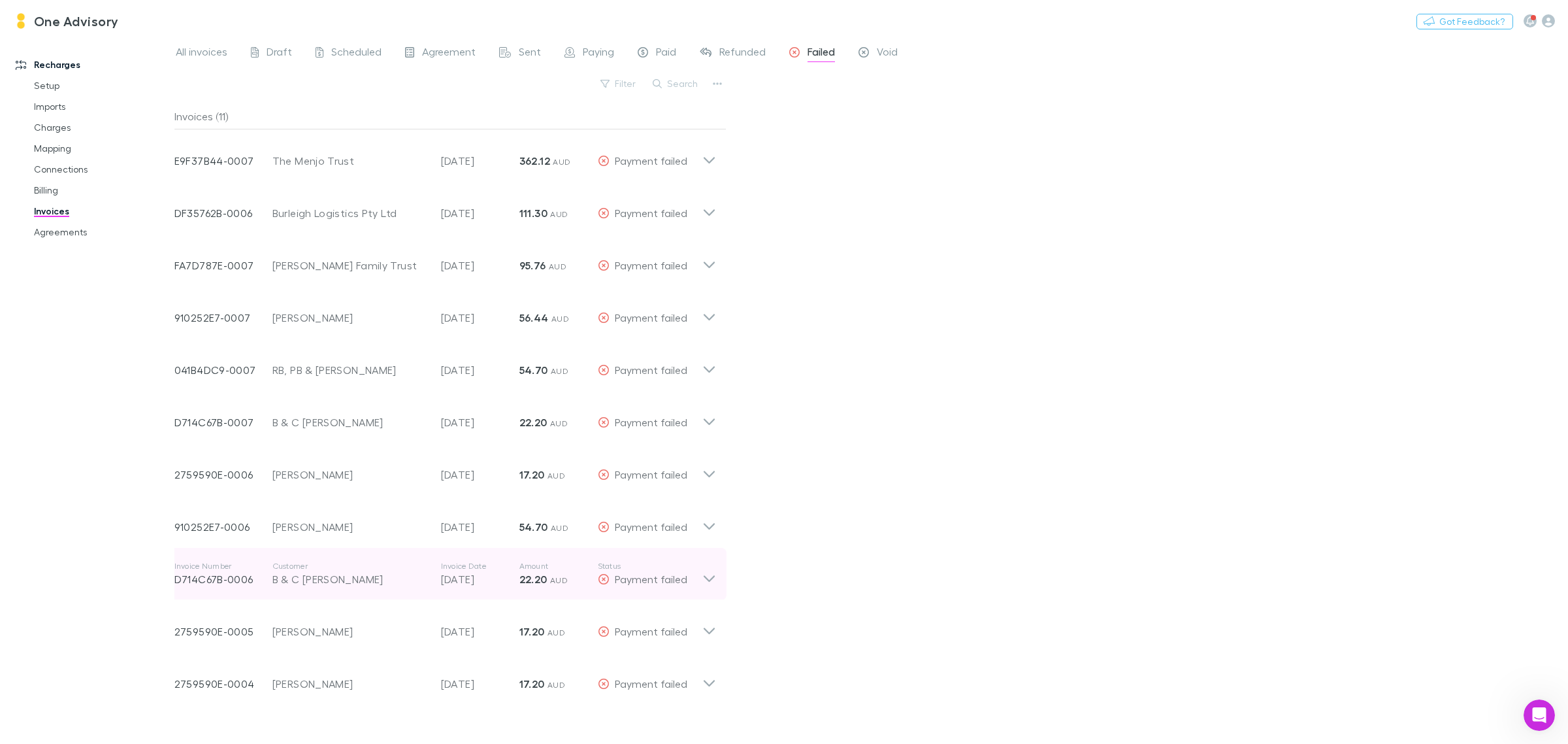
click at [381, 581] on div "B & C [PERSON_NAME]" at bounding box center [350, 578] width 155 height 16
drag, startPoint x: 381, startPoint y: 581, endPoint x: 266, endPoint y: 575, distance: 115.2
click at [266, 575] on div "Invoice Number D714C67B-0006 Customer B & C [PERSON_NAME] Invoice Date [DATE] A…" at bounding box center [438, 573] width 528 height 47
drag, startPoint x: 350, startPoint y: 578, endPoint x: 287, endPoint y: 592, distance: 64.5
click at [287, 592] on div "Invoice Number D714C67B-0006 Customer B & C [PERSON_NAME] Invoice Date [DATE] A…" at bounding box center [438, 573] width 528 height 47
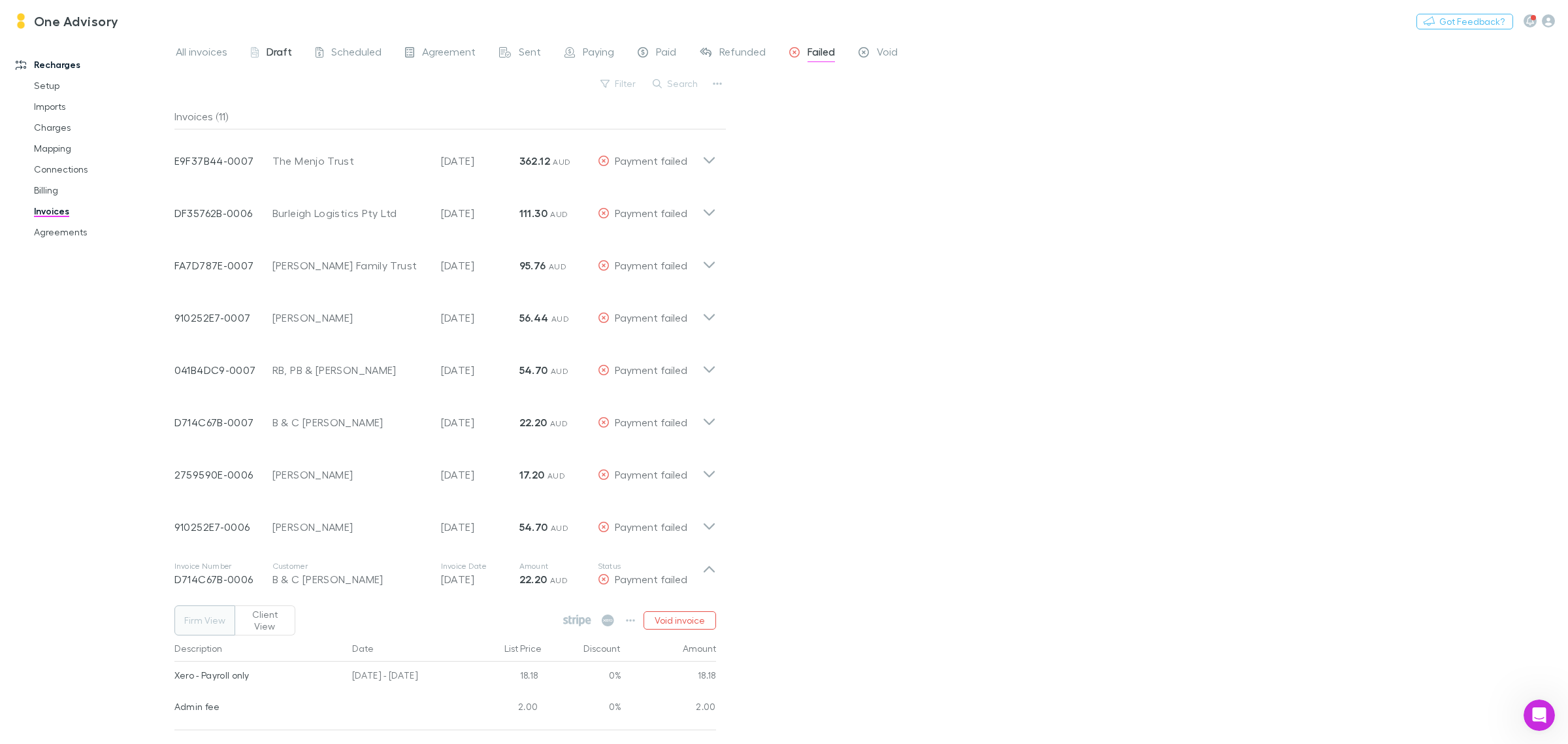
click at [273, 46] on span "Draft" at bounding box center [279, 53] width 25 height 17
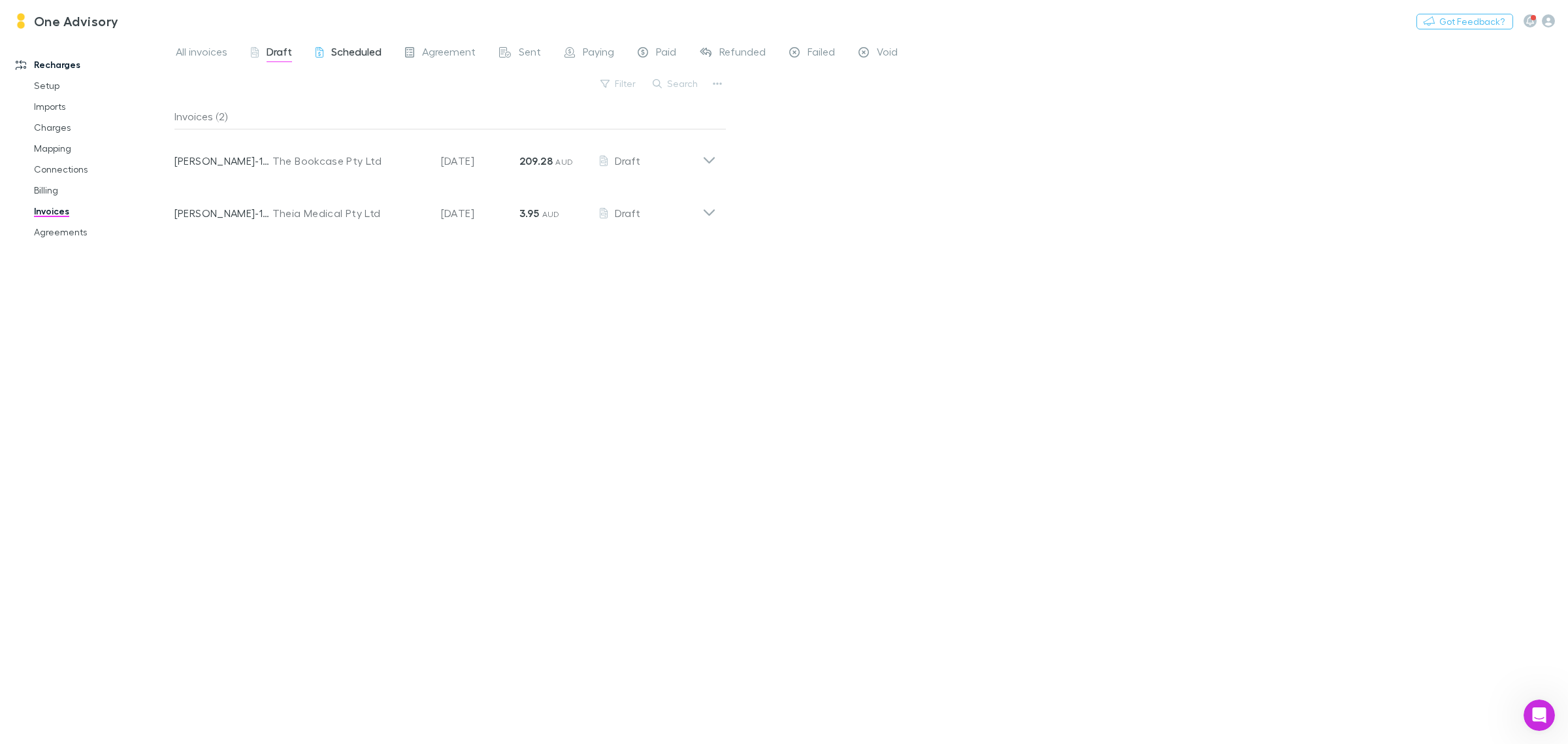
click at [350, 49] on span "Scheduled" at bounding box center [356, 53] width 50 height 17
click at [269, 48] on span "Draft" at bounding box center [279, 53] width 25 height 17
